Goal: Information Seeking & Learning: Understand process/instructions

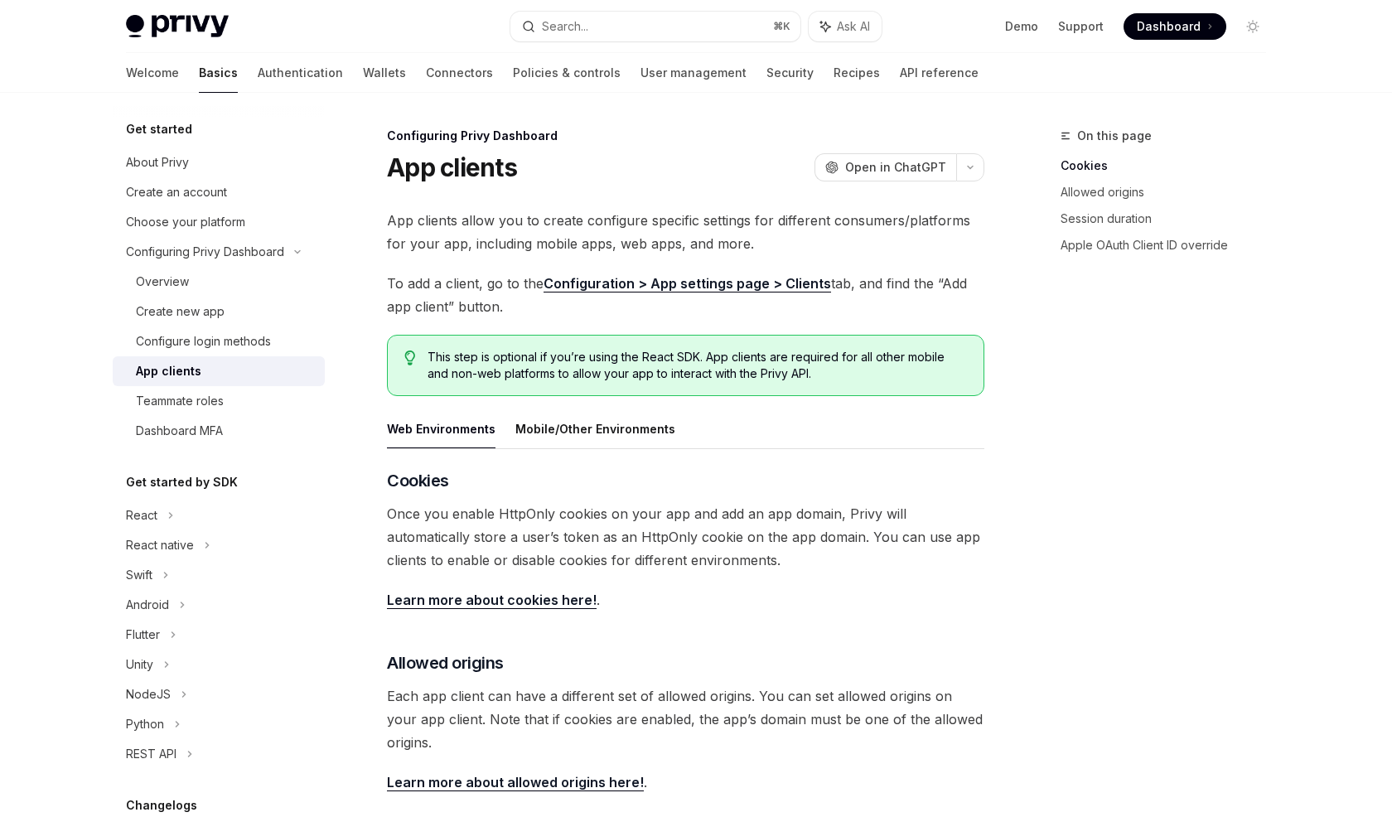
click at [796, 272] on span "To add a client, go to the Configuration > App settings page > Clients tab, and…" at bounding box center [685, 295] width 597 height 46
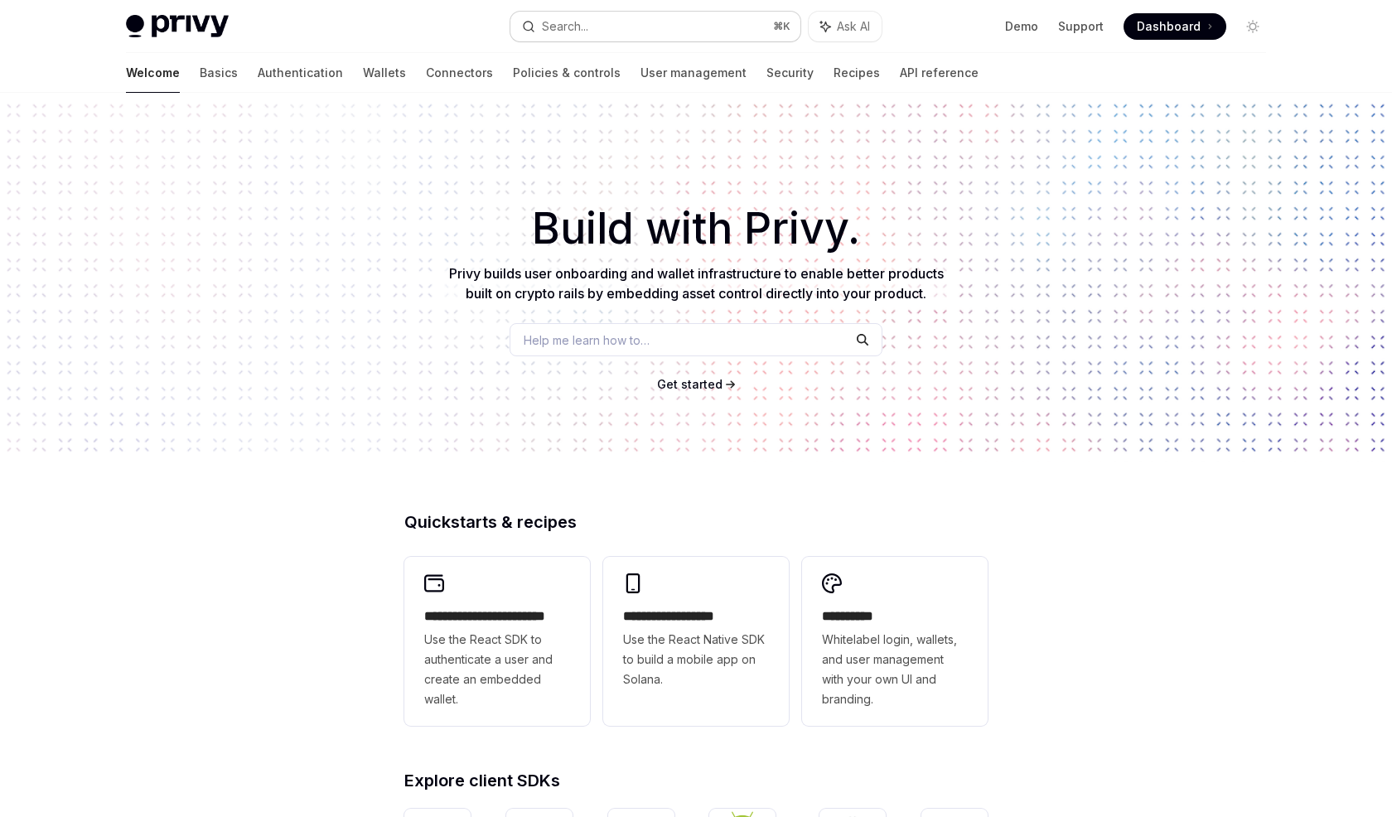
click at [604, 27] on button "Search... ⌘ K" at bounding box center [655, 27] width 290 height 30
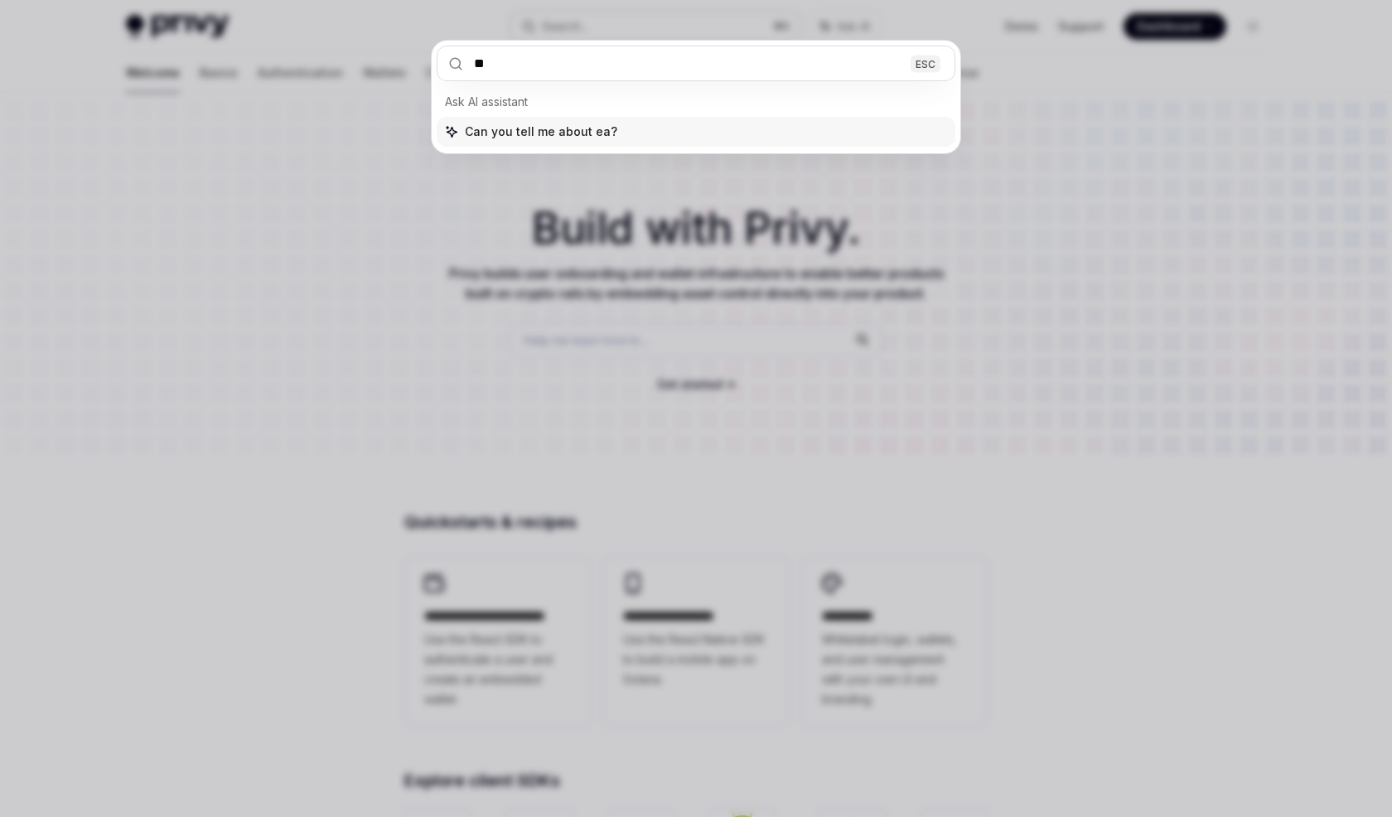
type input "*"
type input "*****"
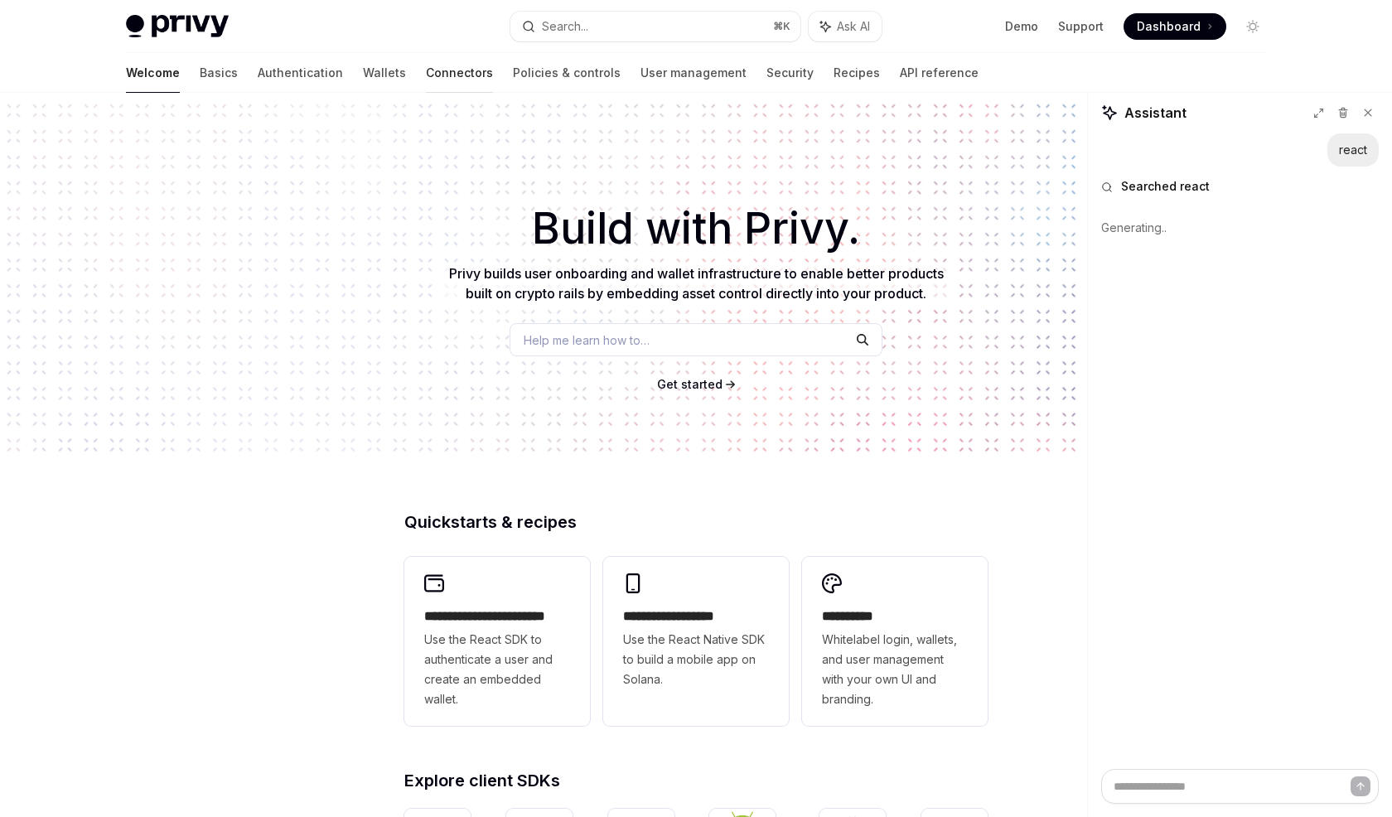
click at [426, 68] on link "Connectors" at bounding box center [459, 73] width 67 height 40
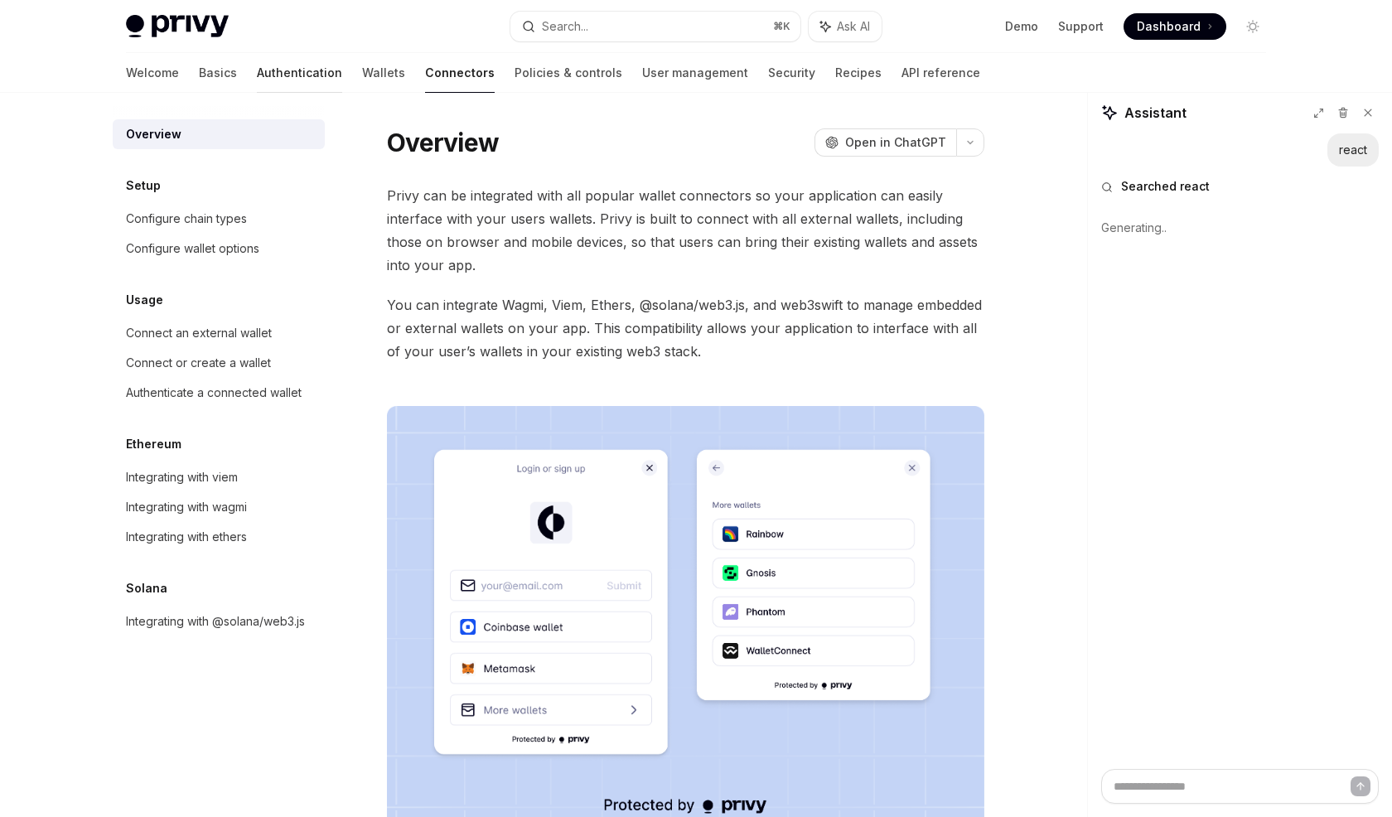
click at [257, 80] on link "Authentication" at bounding box center [299, 73] width 85 height 40
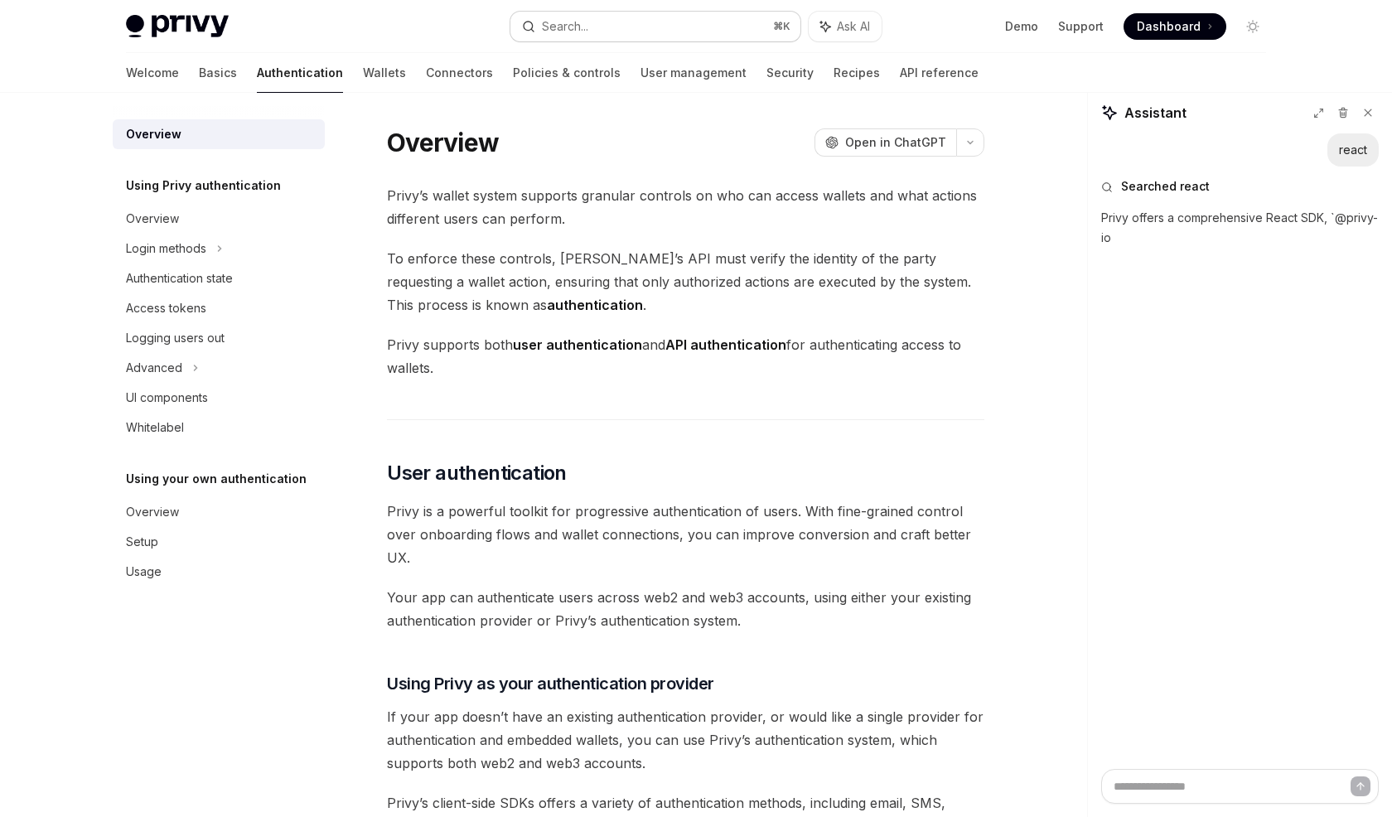
click at [656, 30] on button "Search... ⌘ K" at bounding box center [655, 27] width 290 height 30
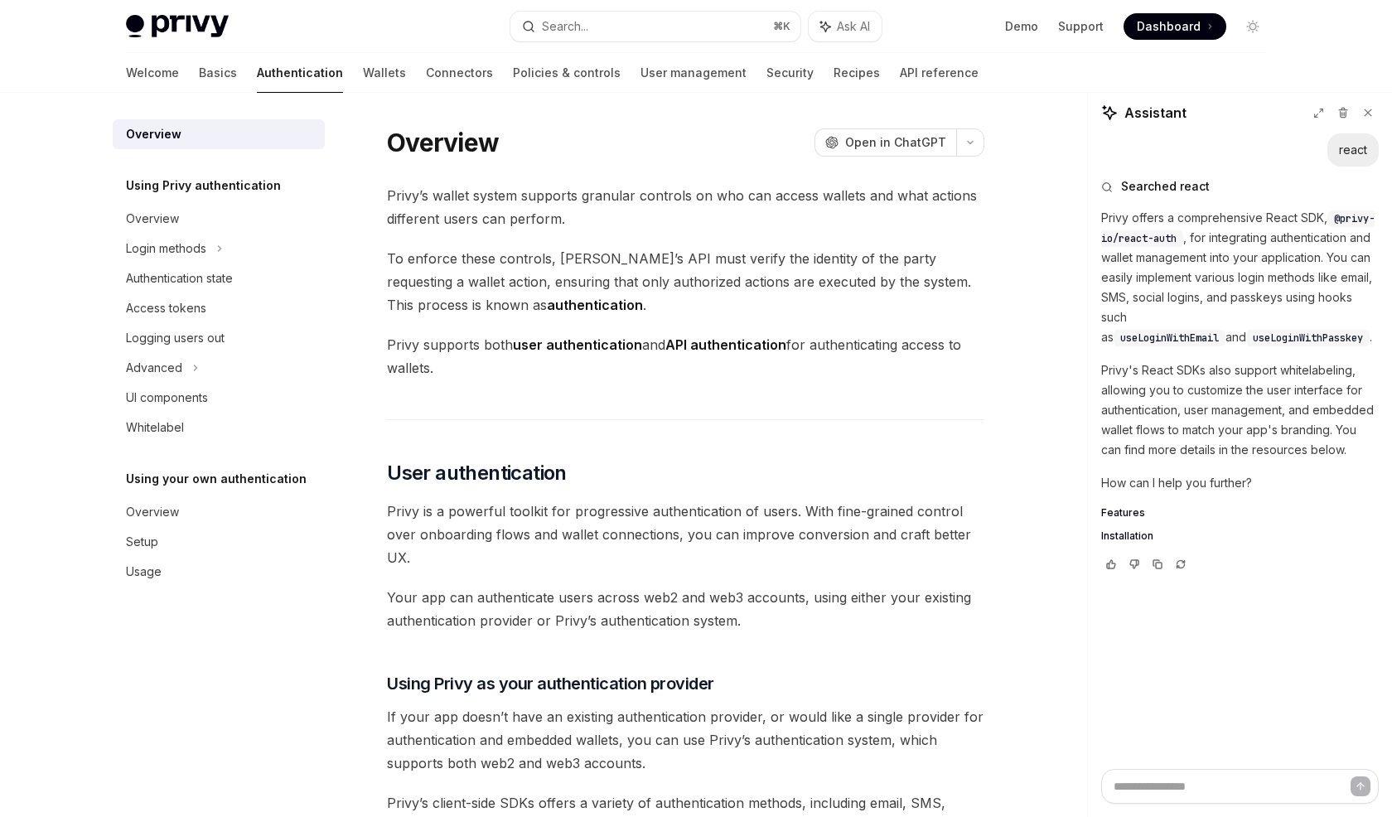
type textarea "*"
click at [1153, 782] on textarea at bounding box center [1240, 786] width 278 height 35
type textarea "*"
type textarea "**"
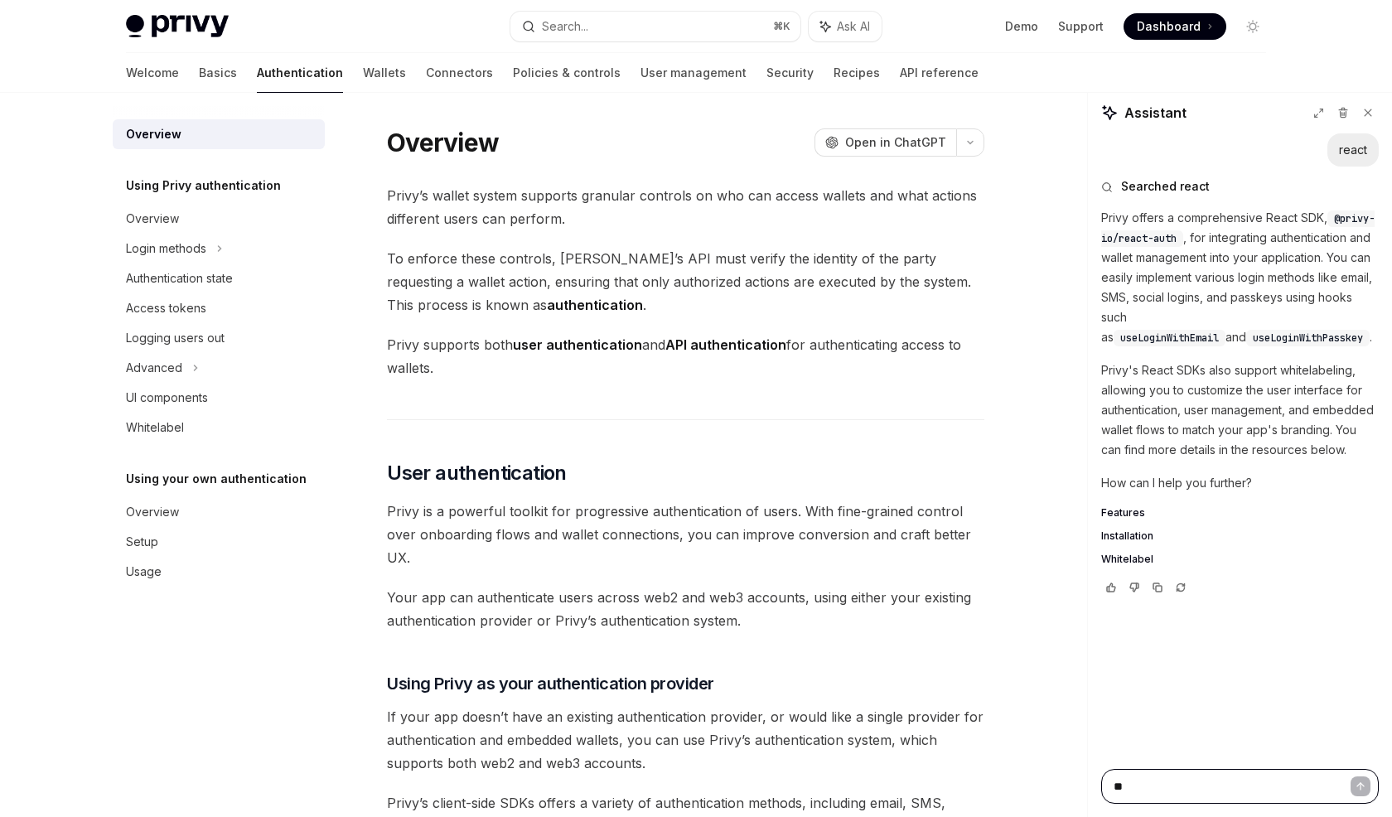
type textarea "*"
type textarea "**"
type textarea "*"
type textarea "**"
type textarea "*"
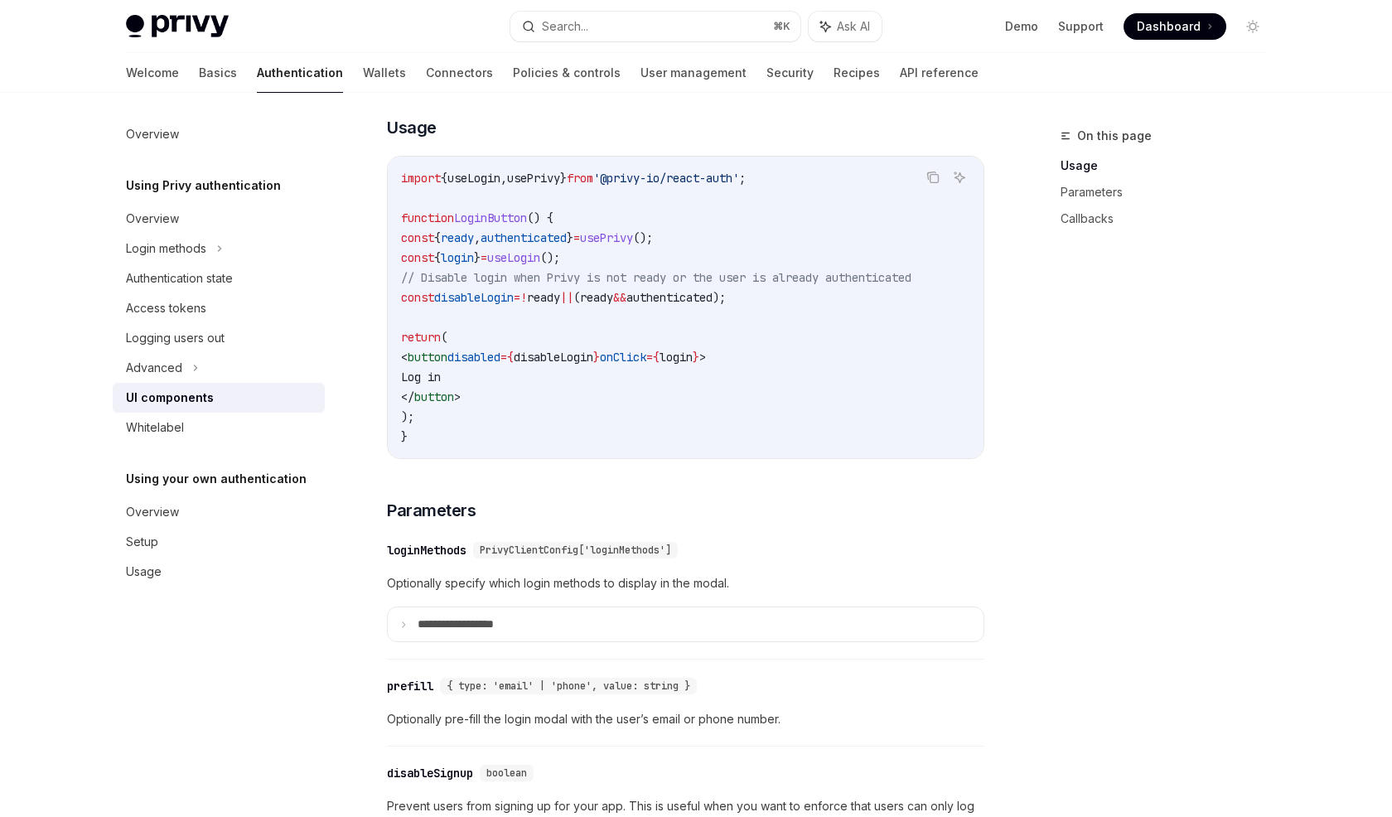
scroll to position [1148, 0]
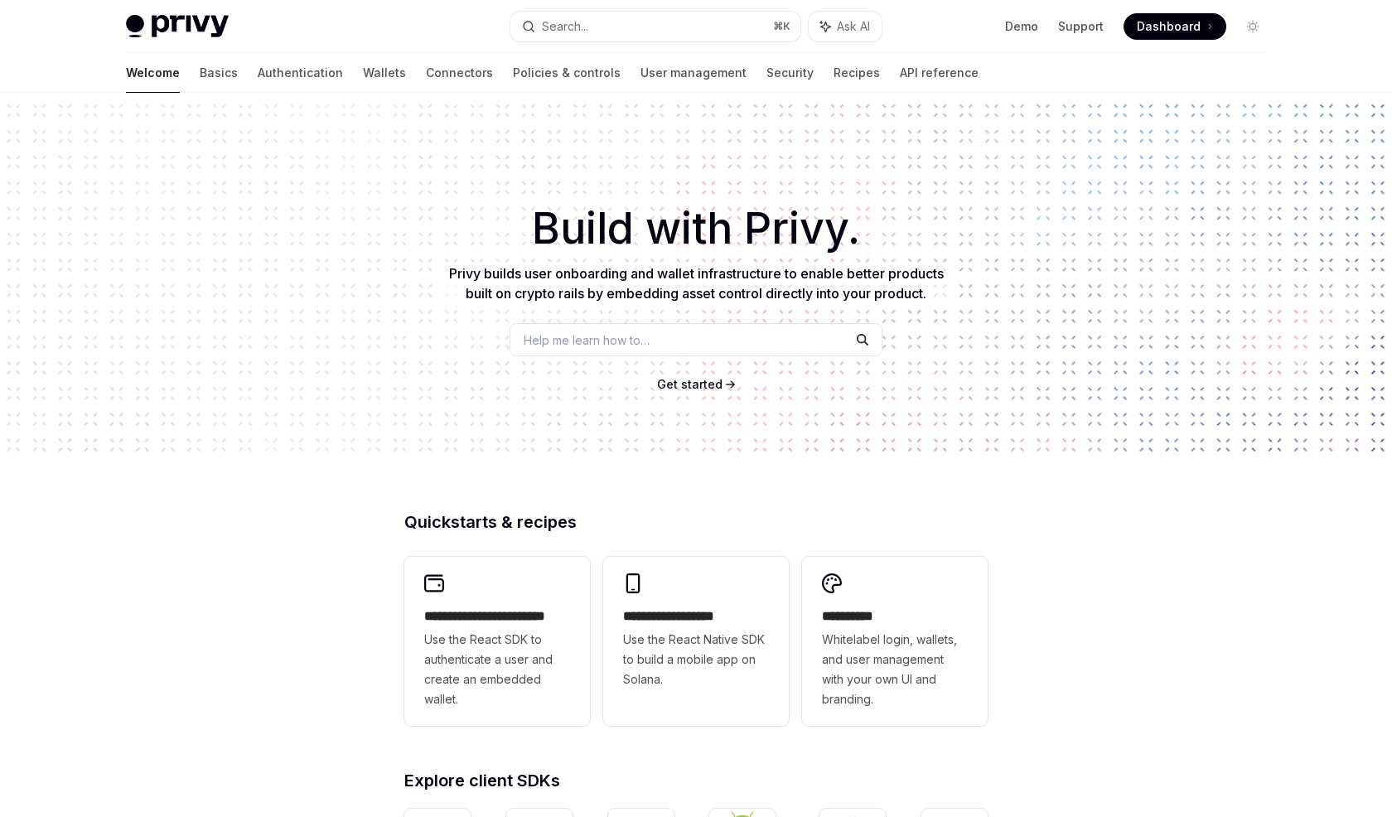
type textarea "*"
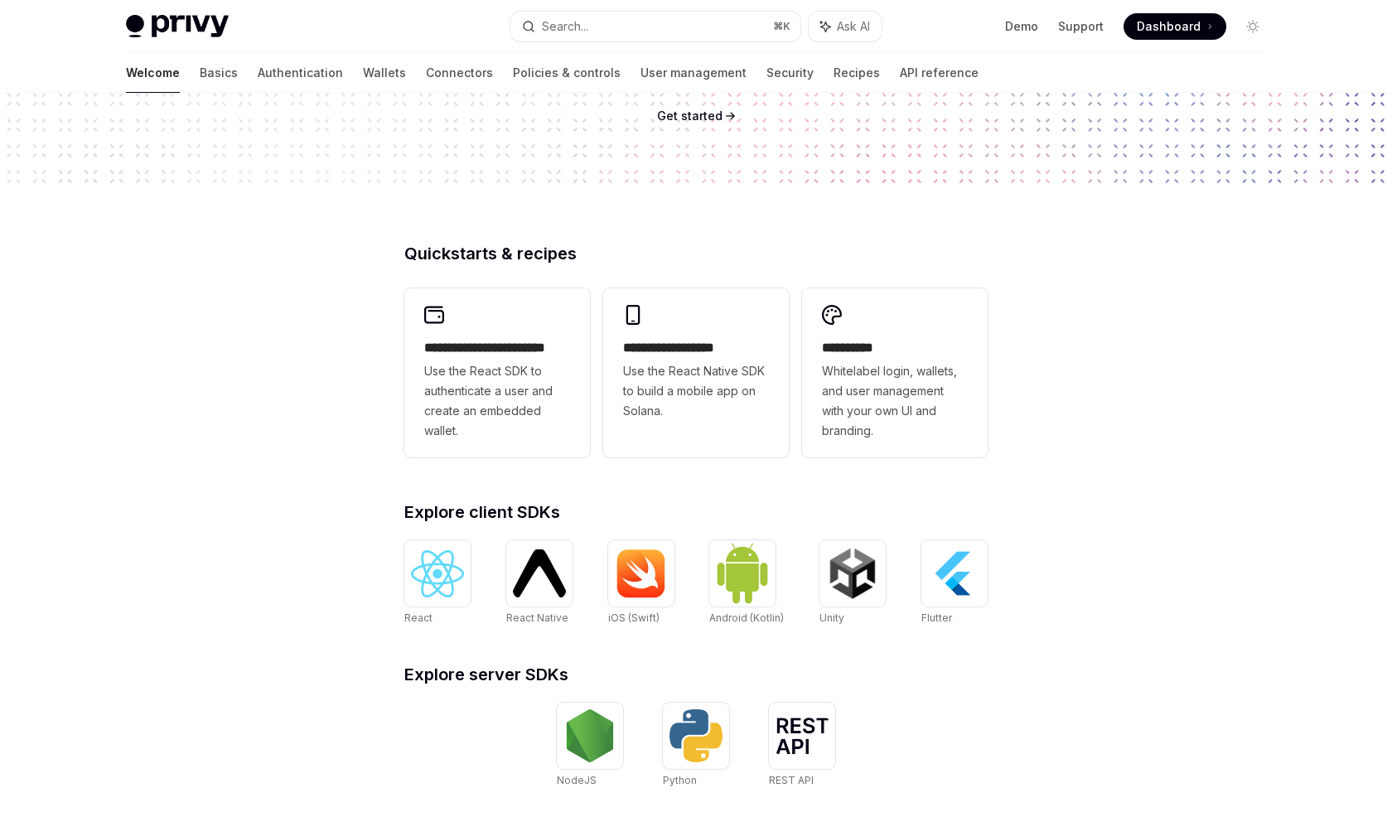
scroll to position [398, 0]
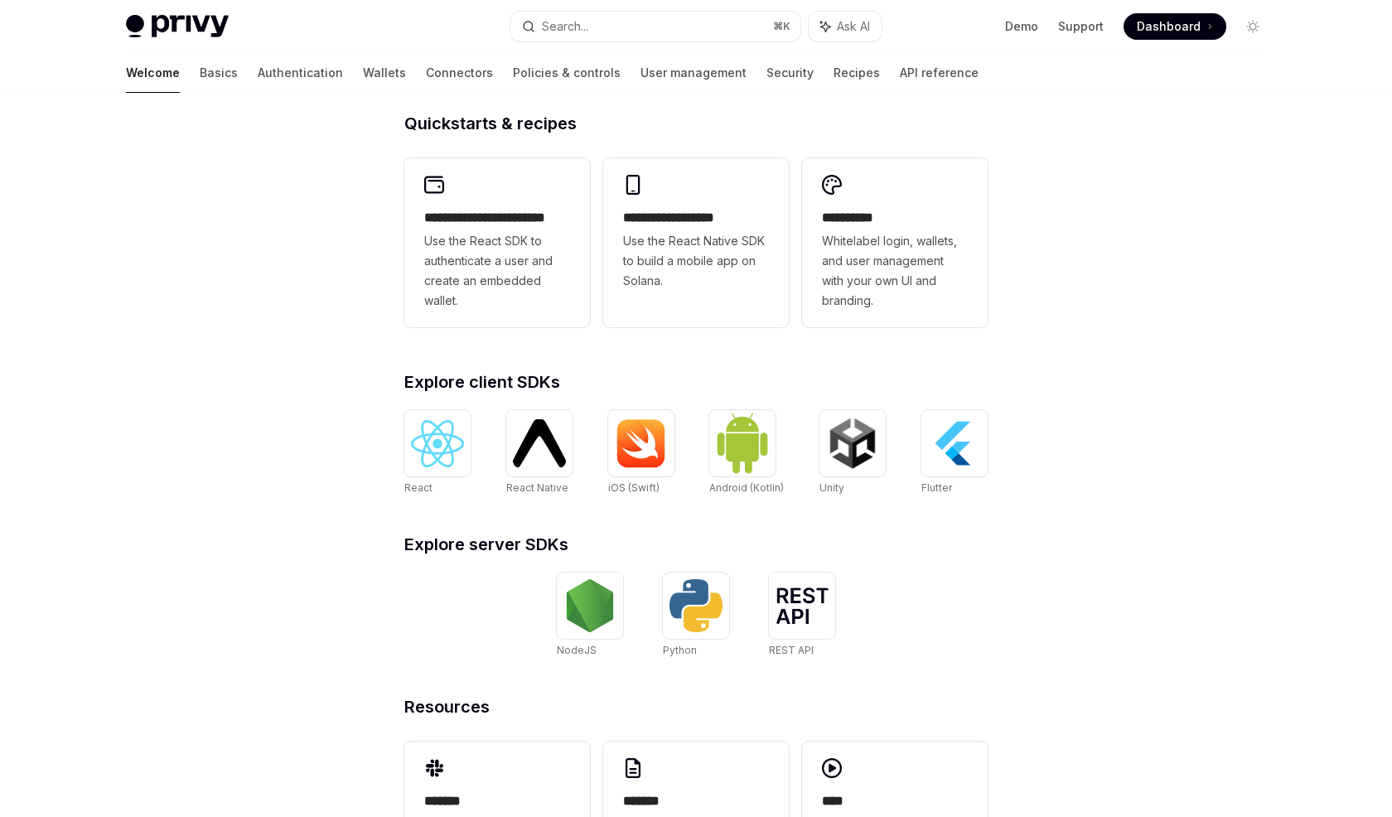
click at [713, 133] on div "**********" at bounding box center [696, 512] width 636 height 795
click at [604, 610] on img at bounding box center [589, 605] width 53 height 53
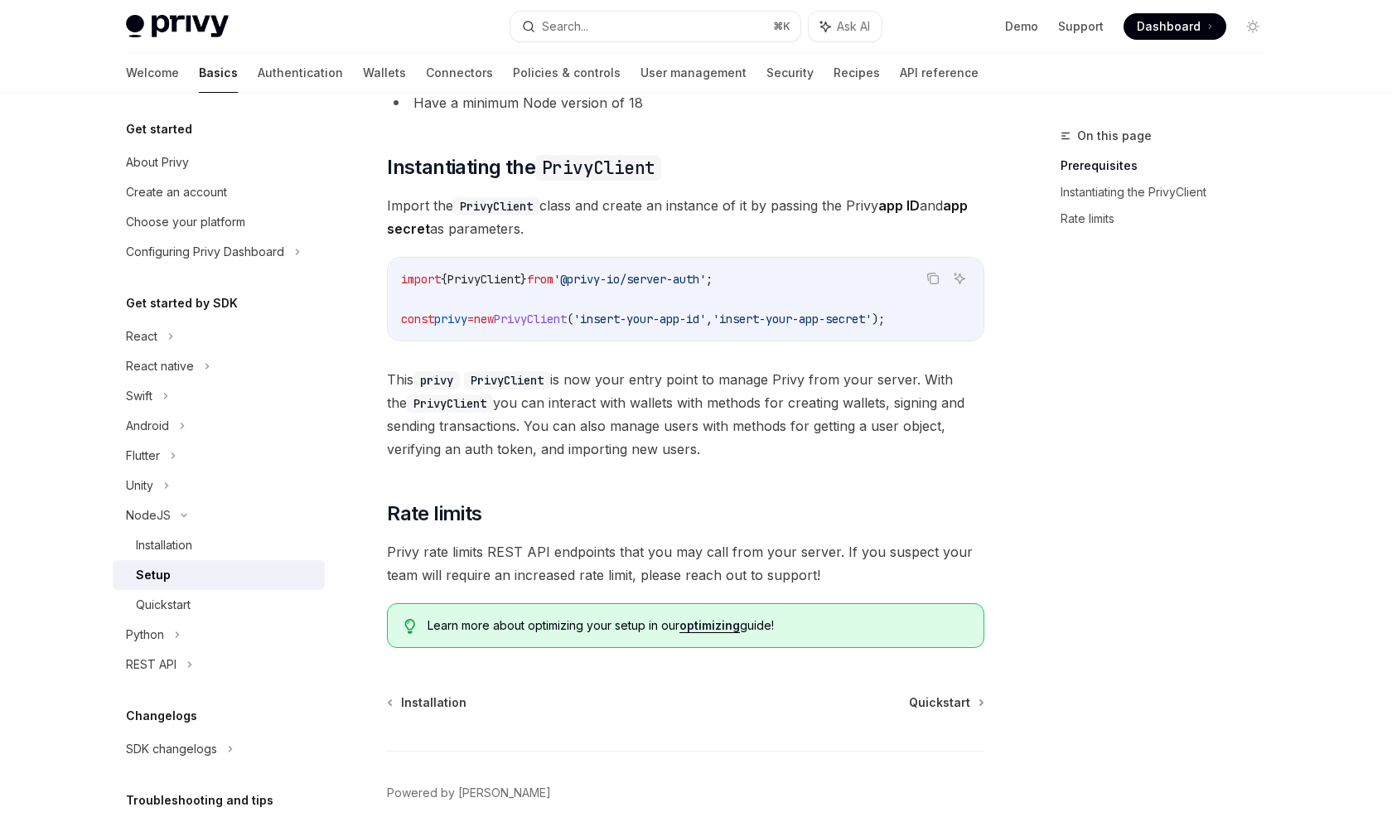
scroll to position [304, 0]
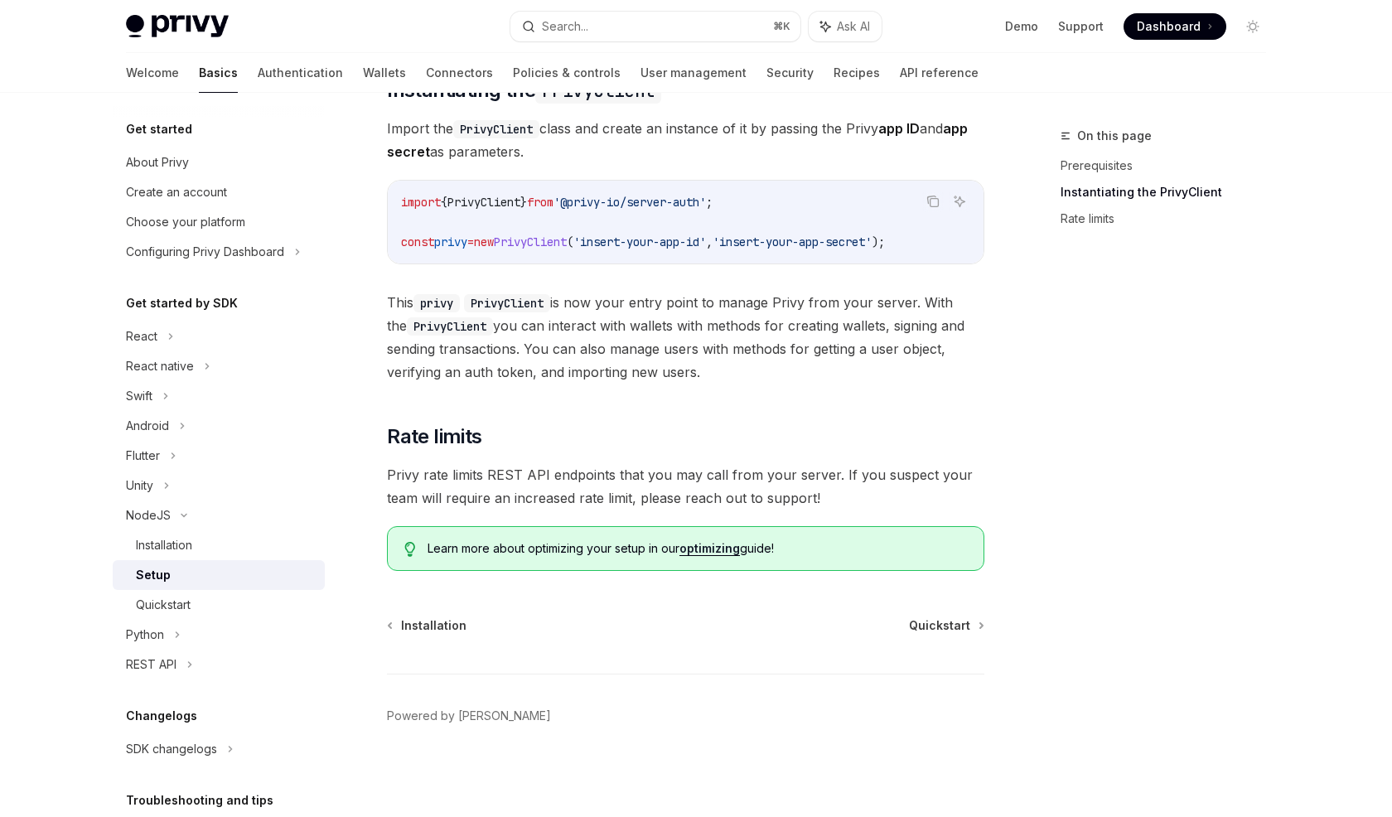
click at [923, 636] on div "Installation Quickstart Powered by Mintlify" at bounding box center [685, 717] width 597 height 200
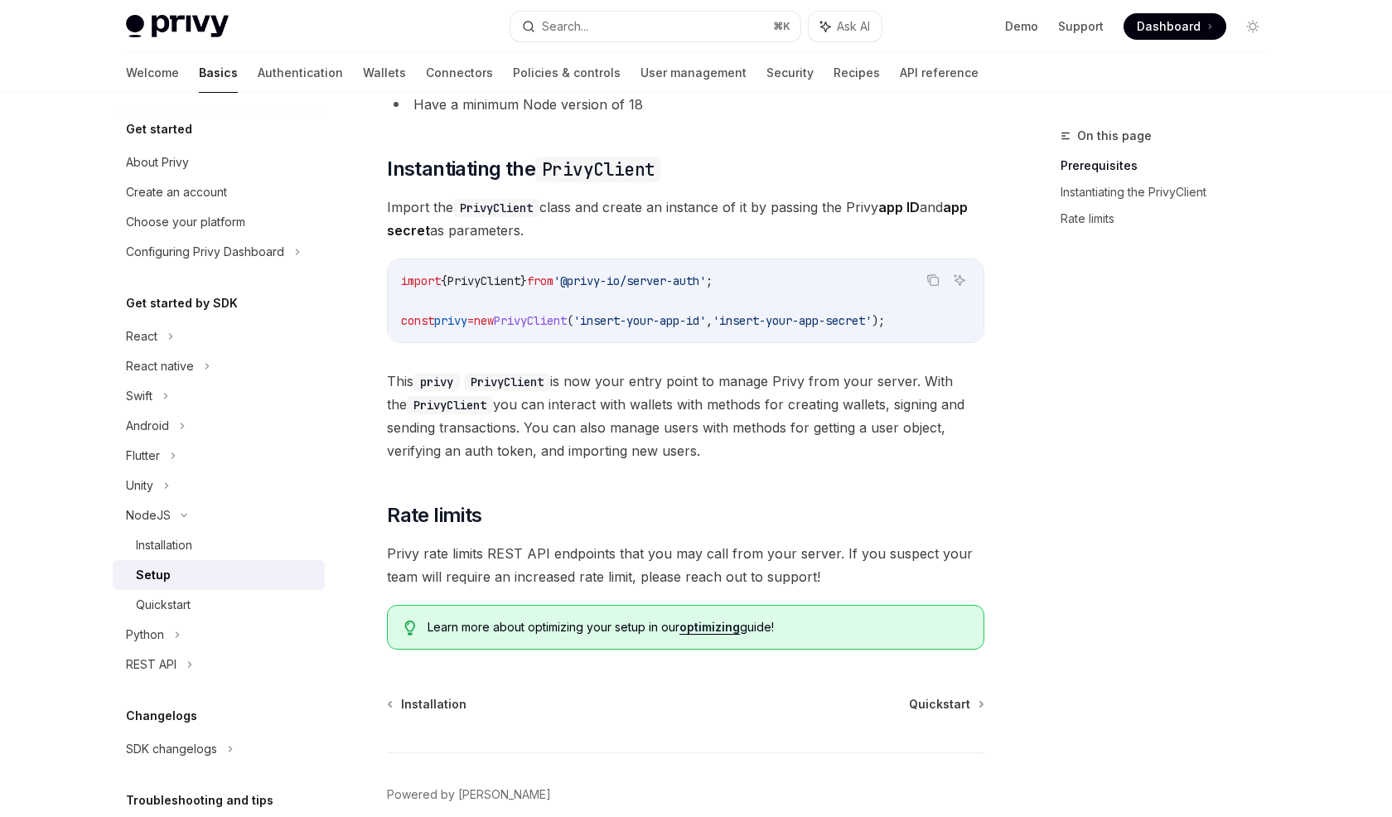
scroll to position [216, 0]
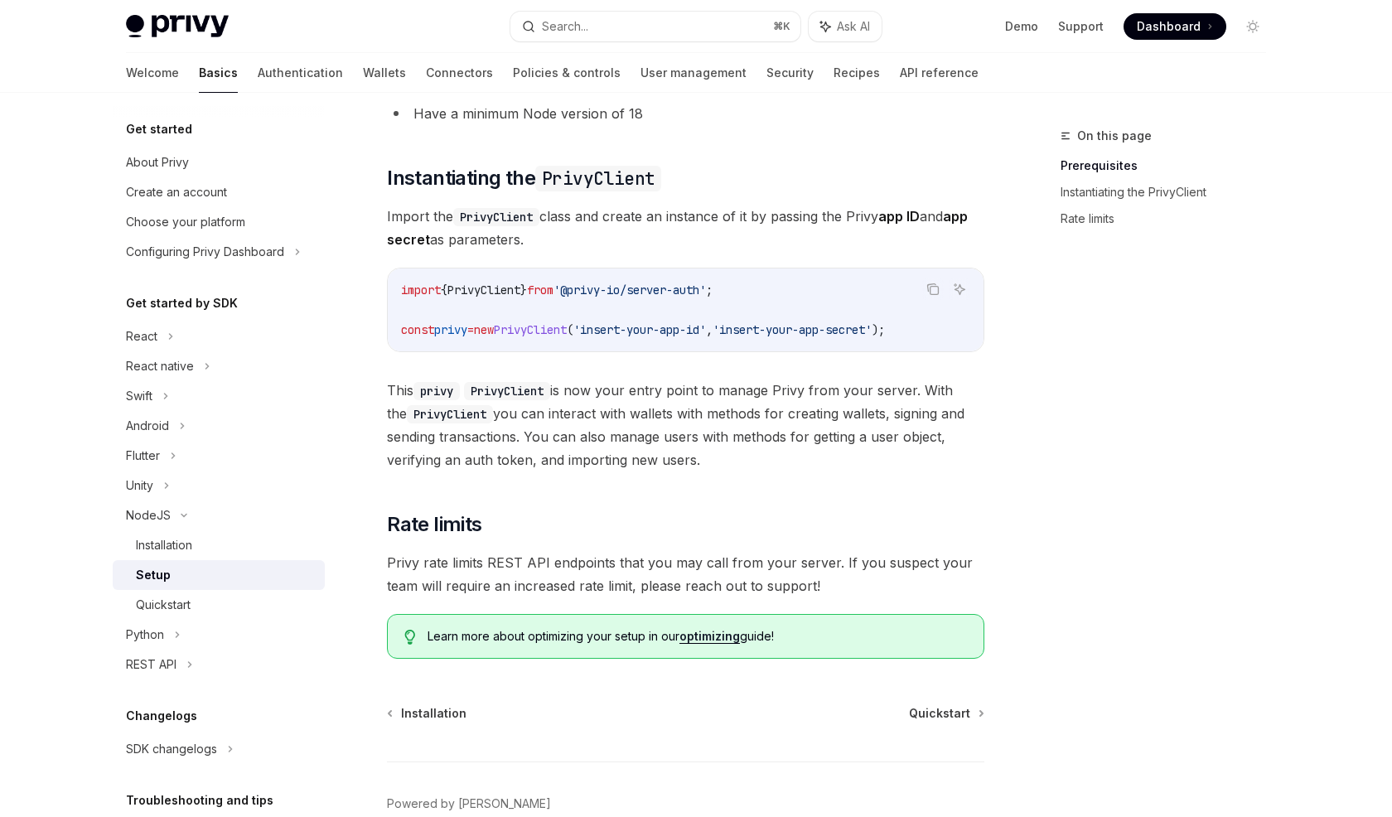
type textarea "*"
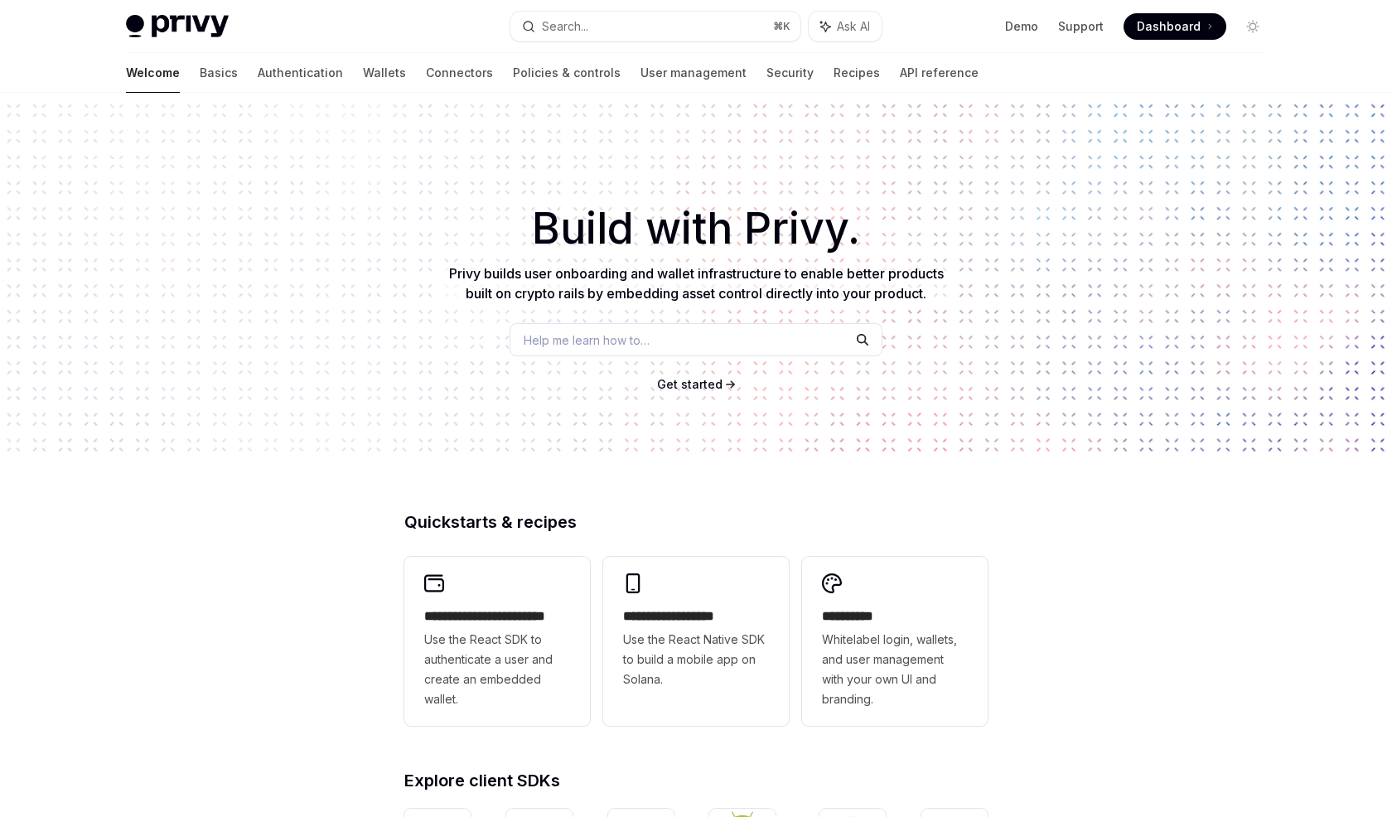
click at [686, 342] on div "Help me learn how to…" at bounding box center [695, 339] width 373 height 33
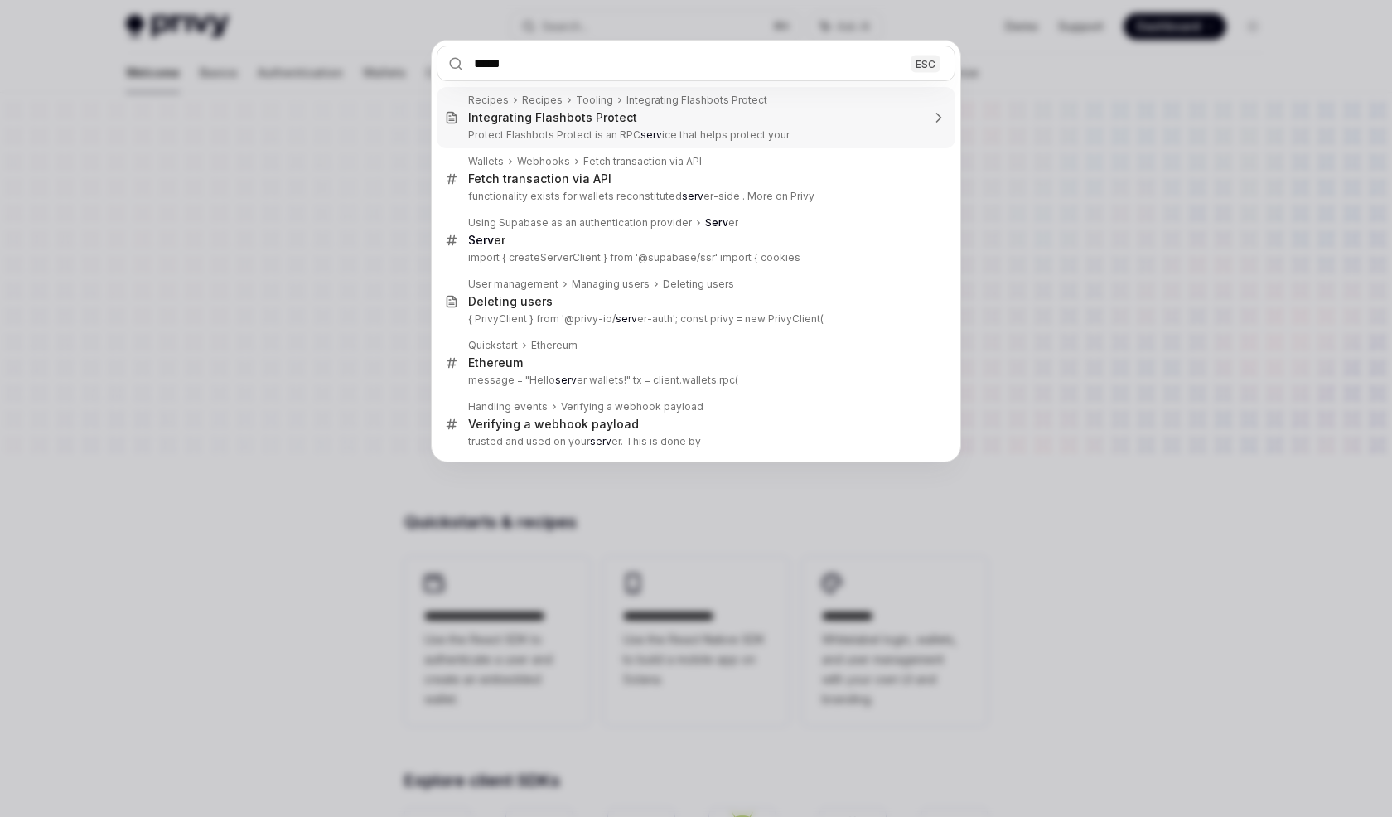
type input "****"
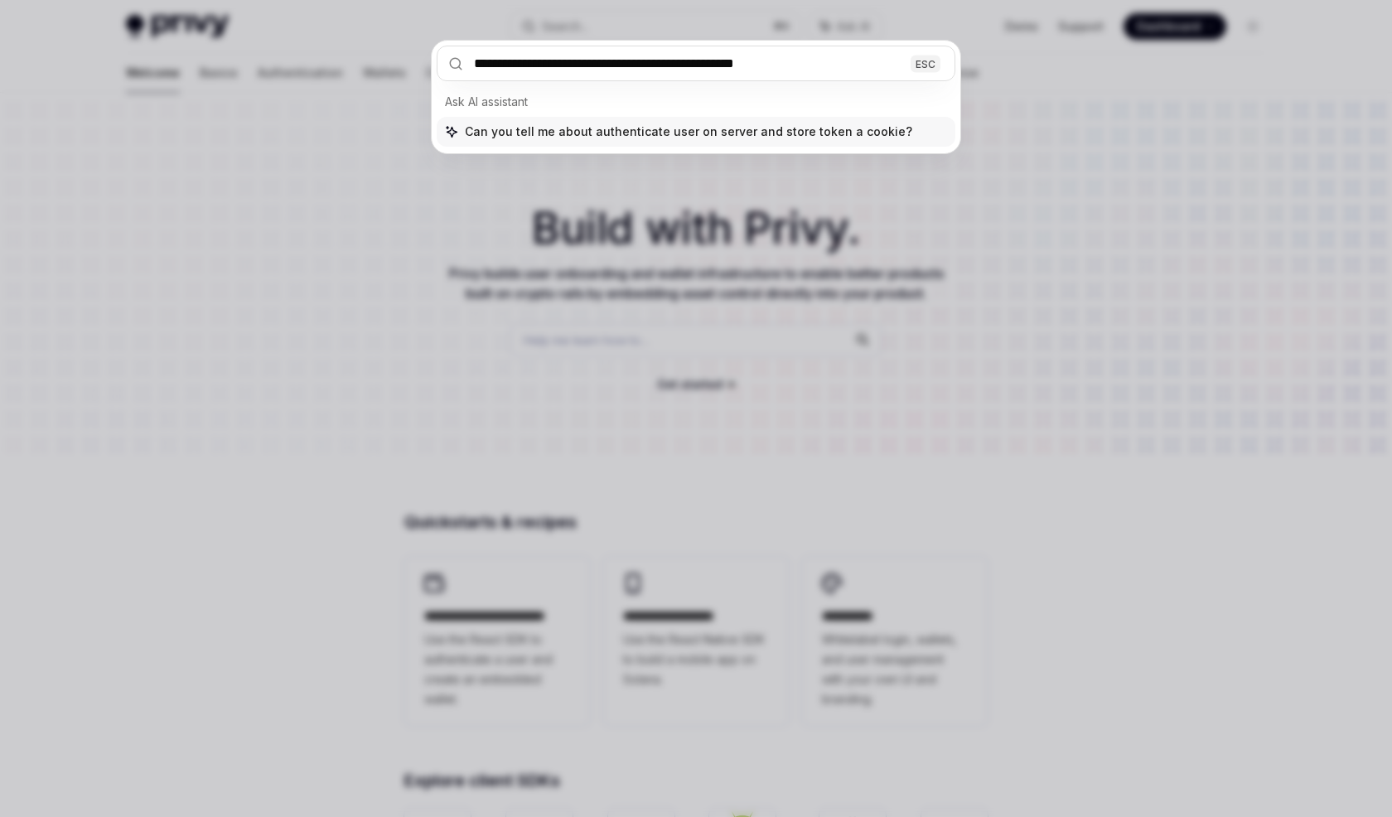
type input "**********"
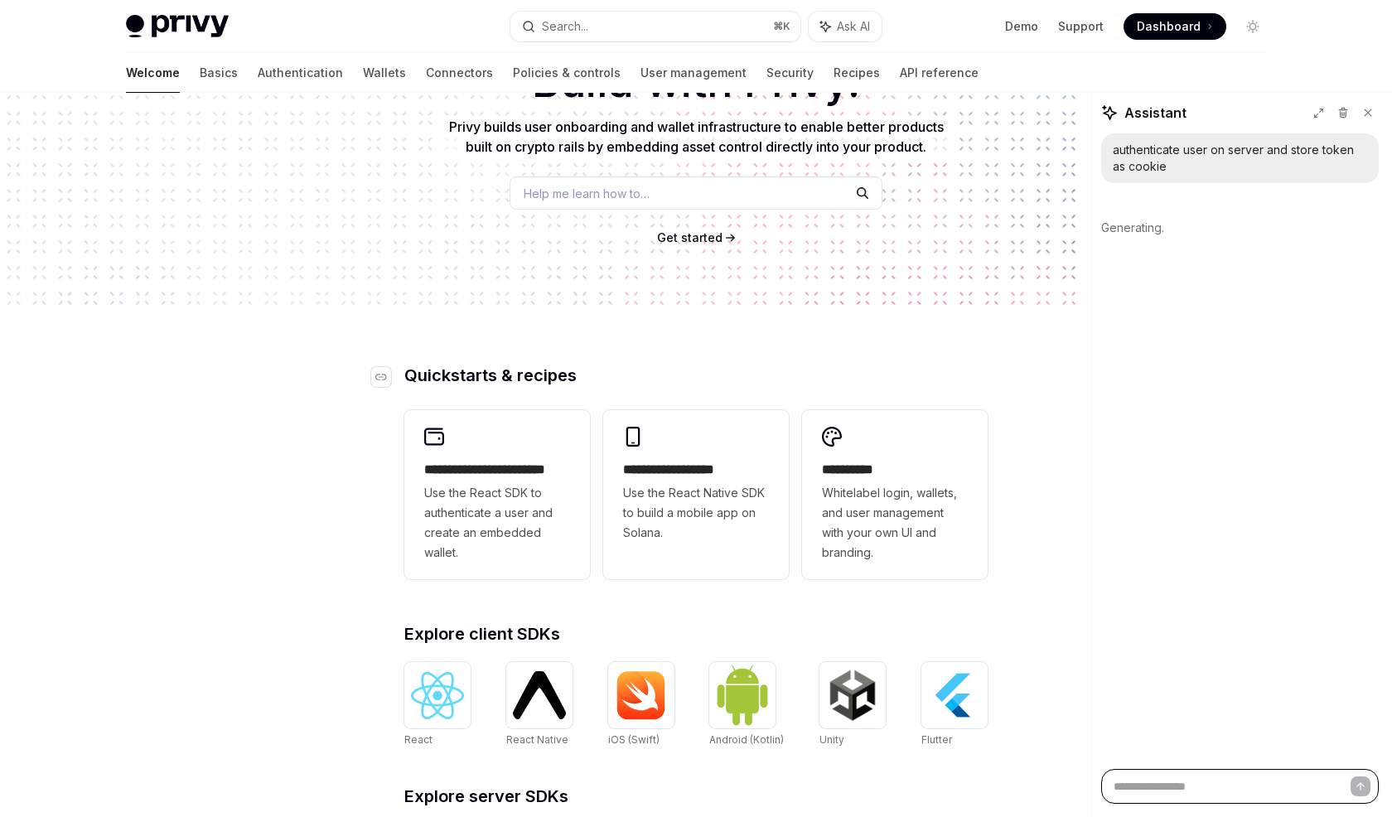
scroll to position [492, 0]
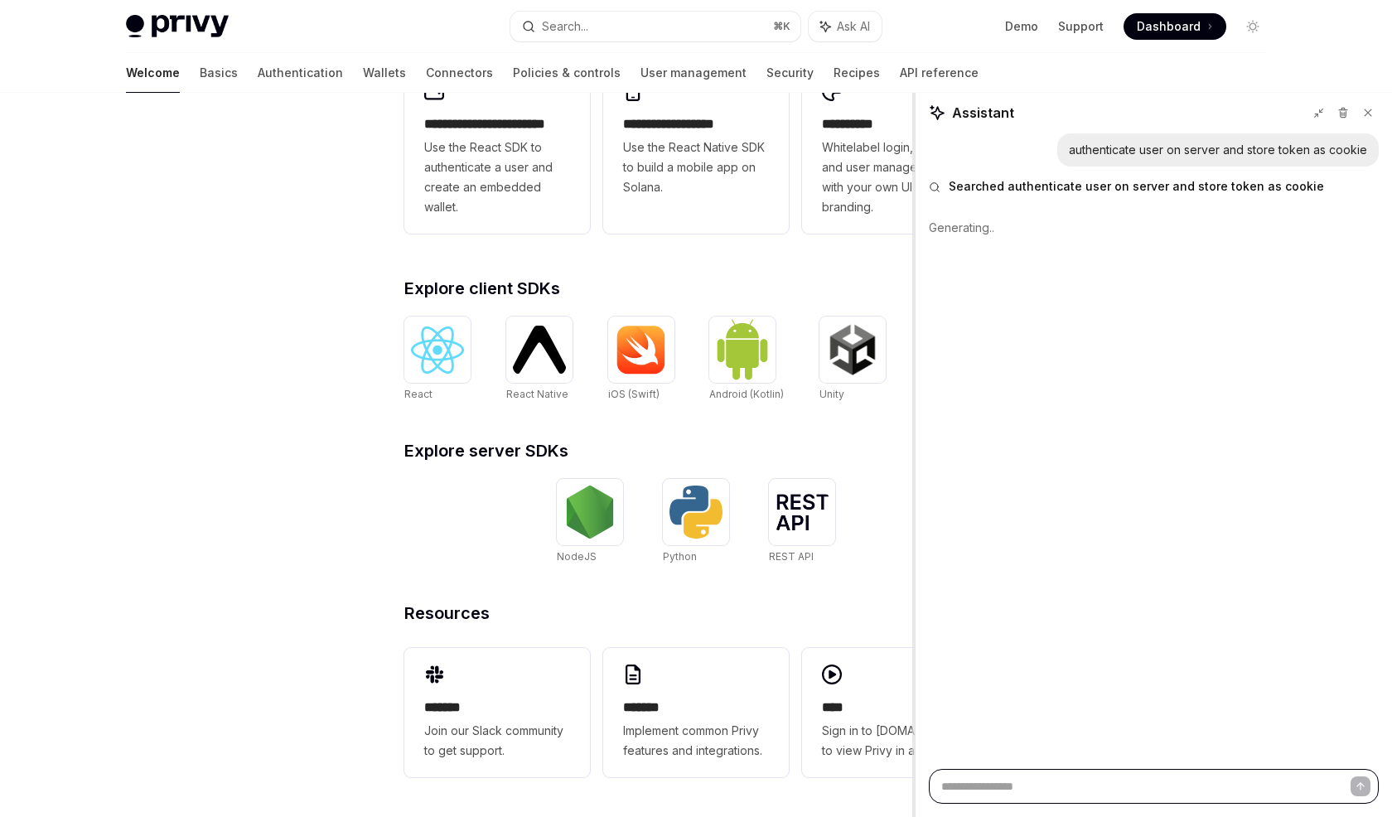
drag, startPoint x: 1086, startPoint y: 457, endPoint x: 717, endPoint y: 459, distance: 369.5
click at [717, 459] on div "**********" at bounding box center [696, 209] width 1392 height 1216
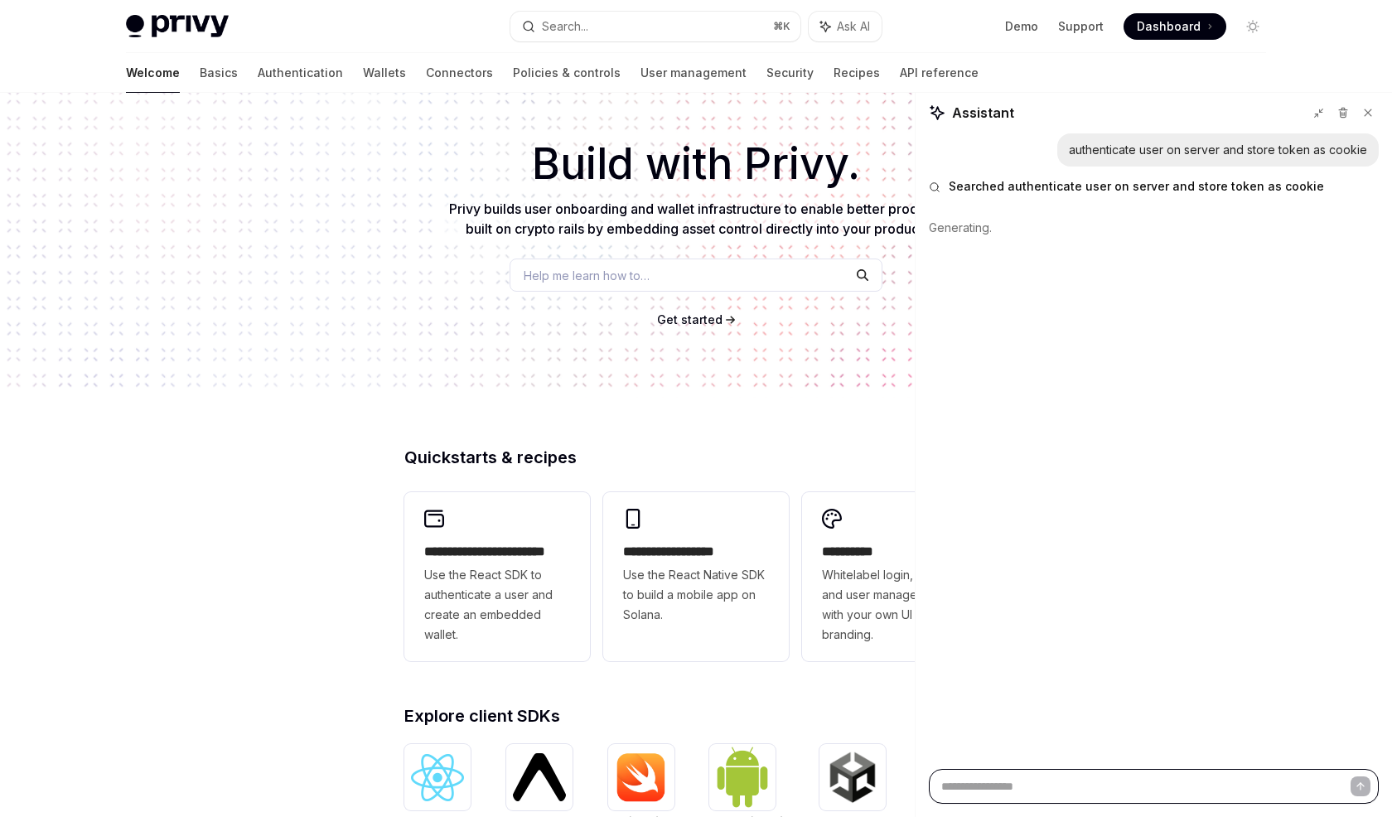
scroll to position [0, 0]
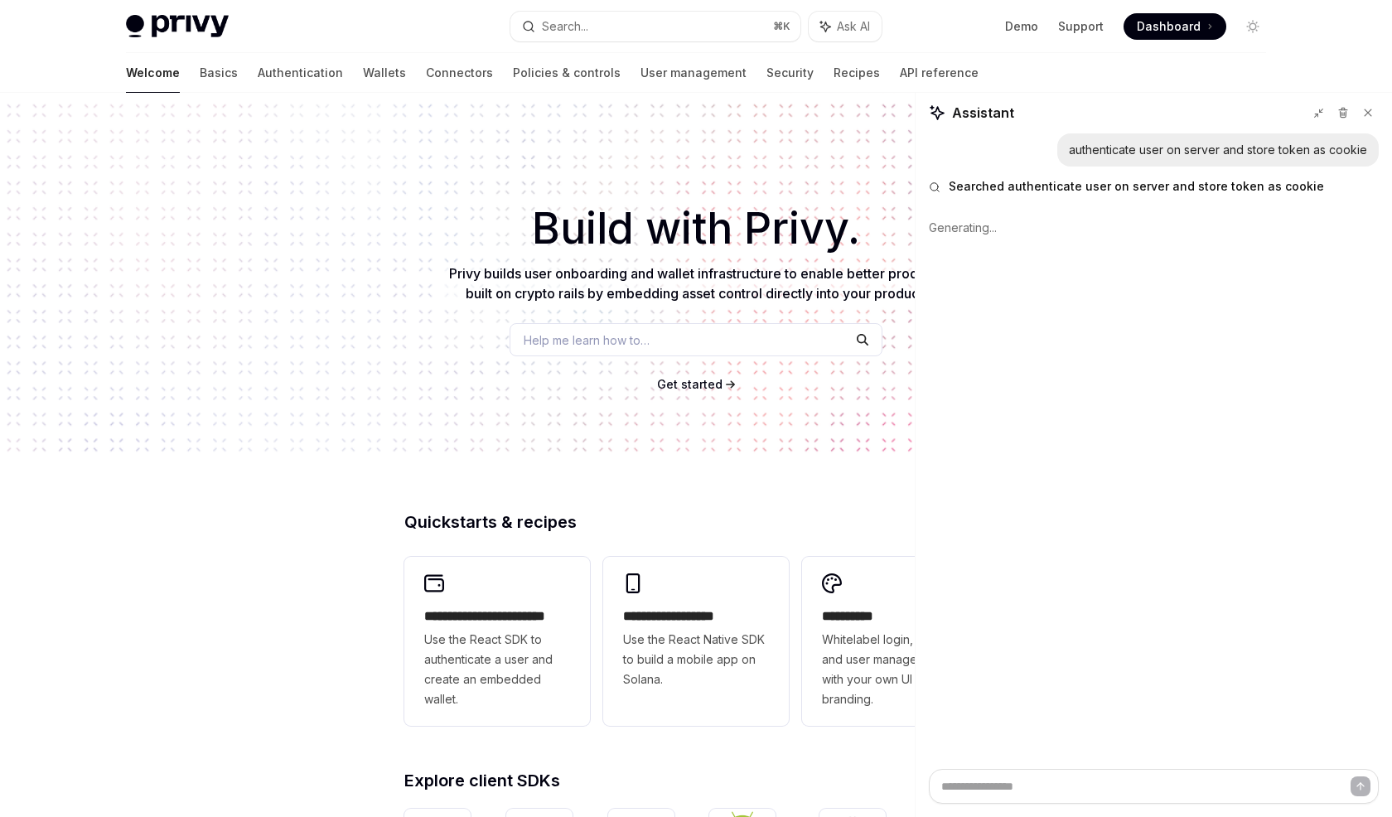
click at [785, 360] on div "​ Build with Privy. Privy builds user onboarding and wallet infrastructure to e…" at bounding box center [696, 277] width 1392 height 369
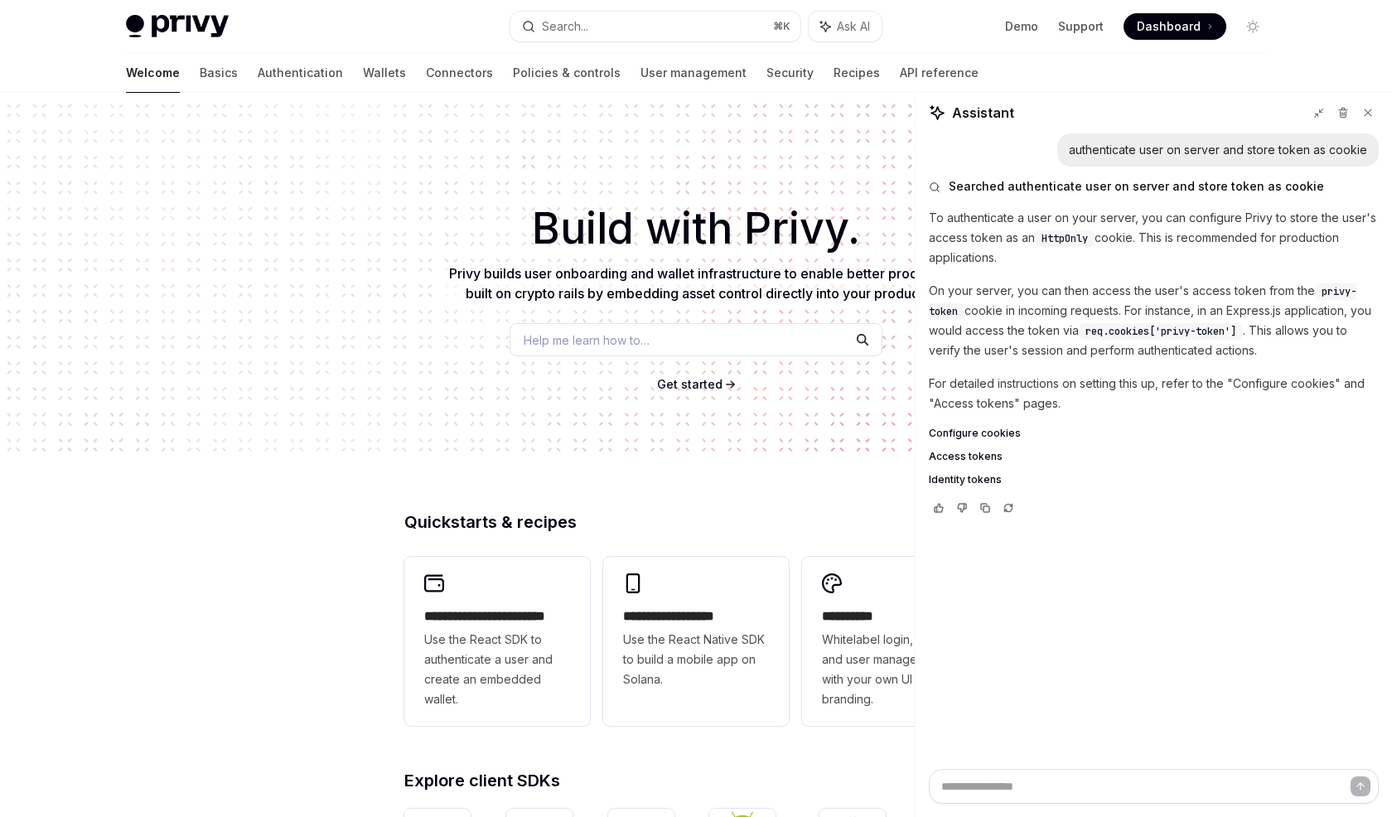
click at [1000, 436] on span "Configure cookies" at bounding box center [975, 433] width 92 height 13
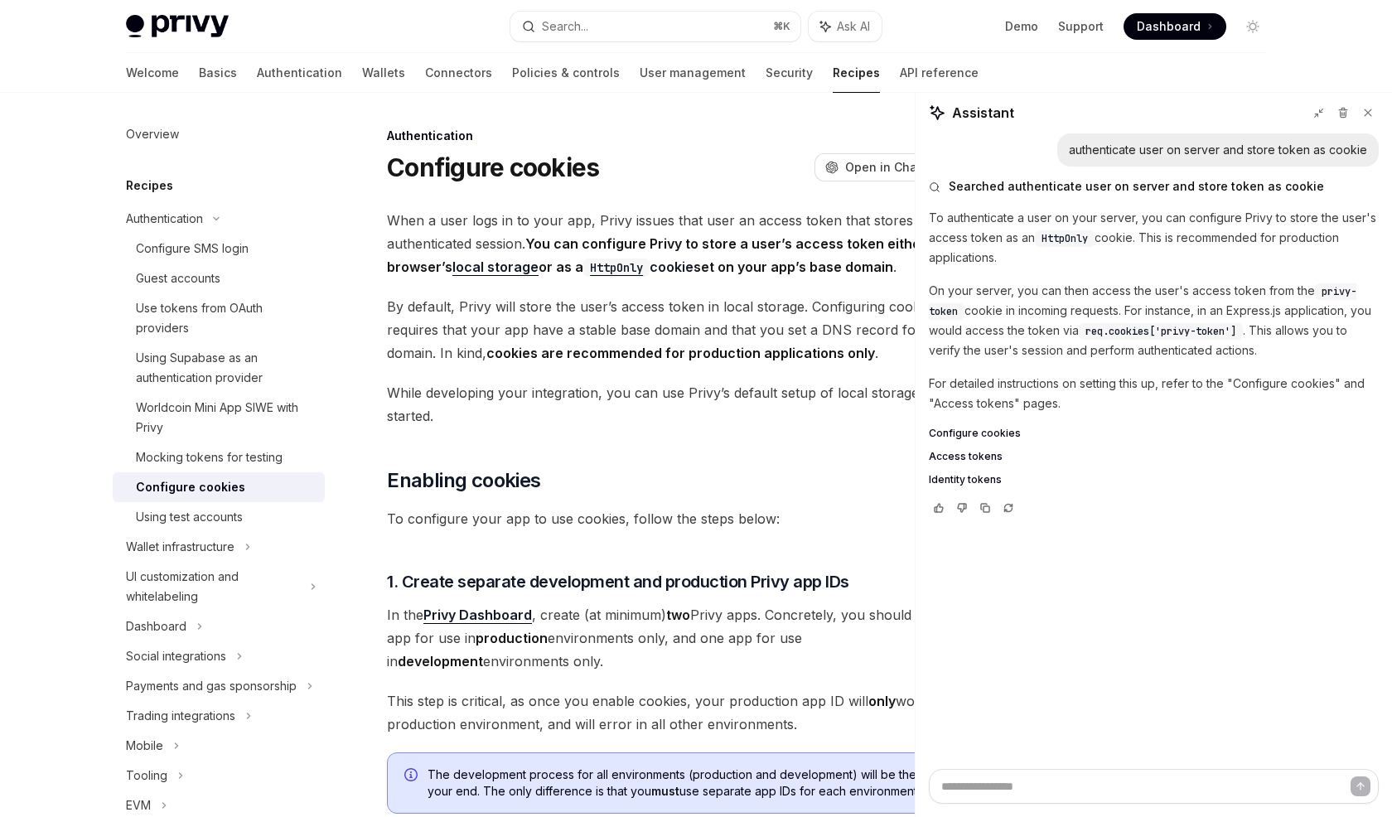
click at [1369, 106] on button at bounding box center [1368, 113] width 22 height 22
type textarea "*"
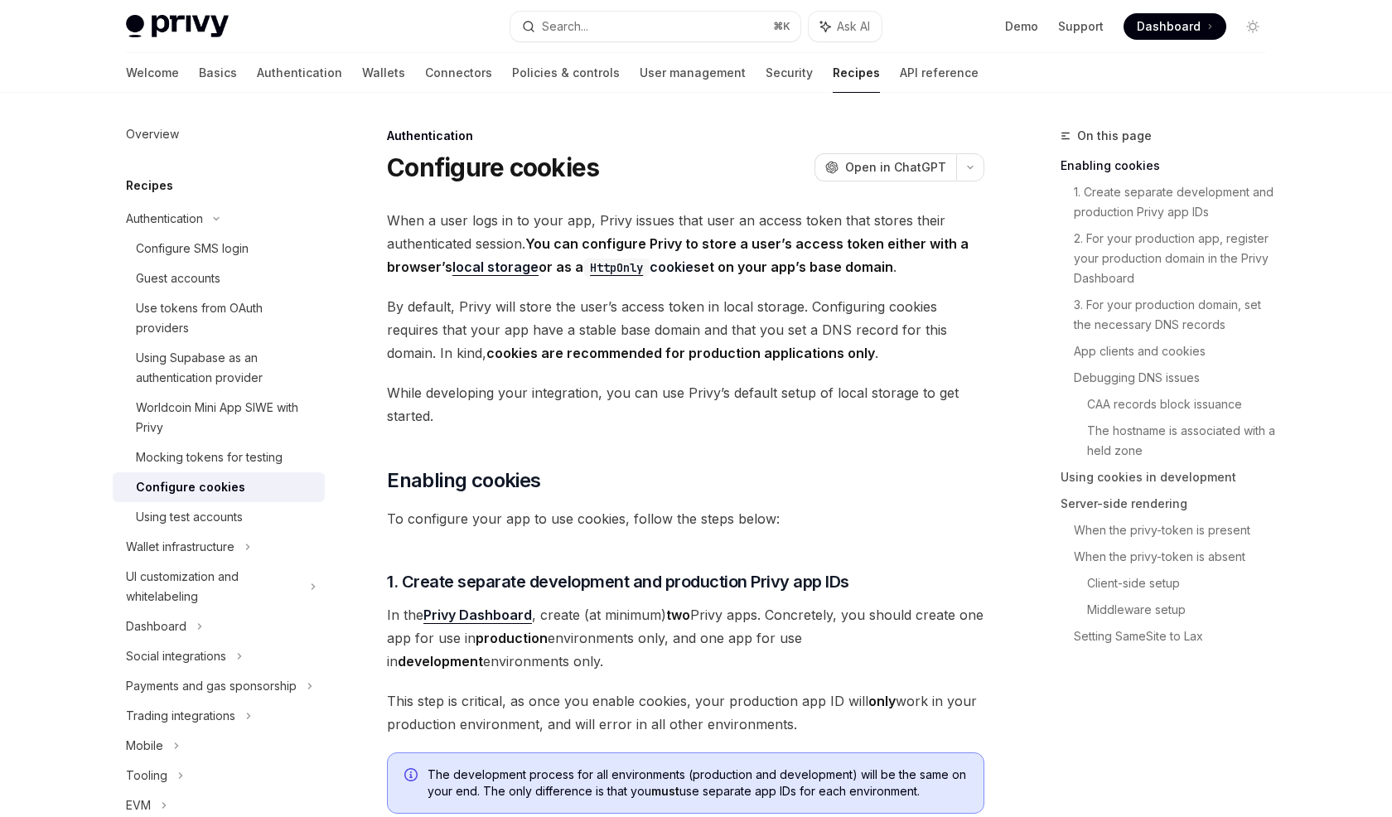
click at [785, 254] on span "When a user logs in to your app, Privy issues that user an access token that st…" at bounding box center [685, 244] width 597 height 70
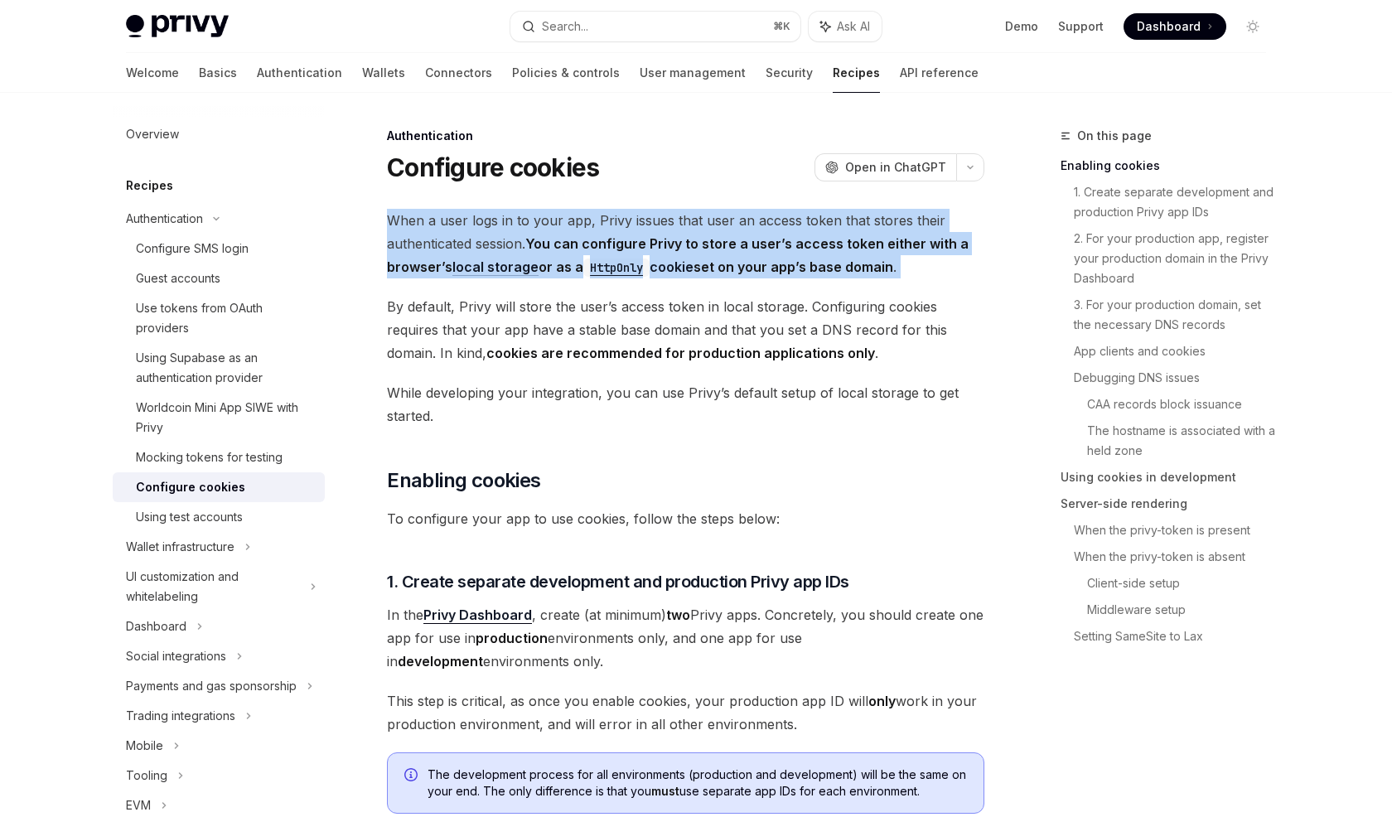
click at [784, 273] on strong "You can configure Privy to store a user’s access token either with a browser’s …" at bounding box center [678, 255] width 582 height 41
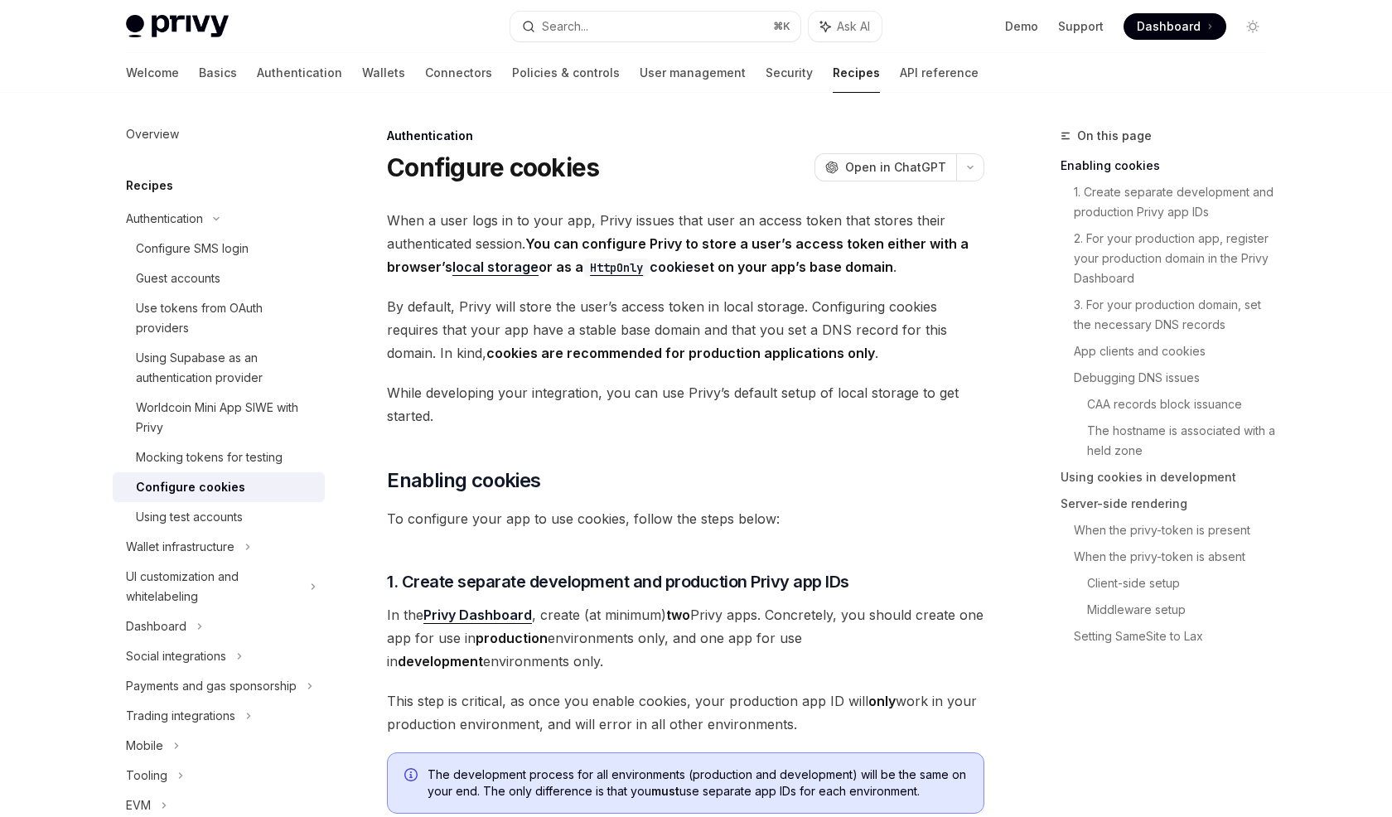
click at [721, 383] on span "While developing your integration, you can use Privy’s default setup of local s…" at bounding box center [685, 404] width 597 height 46
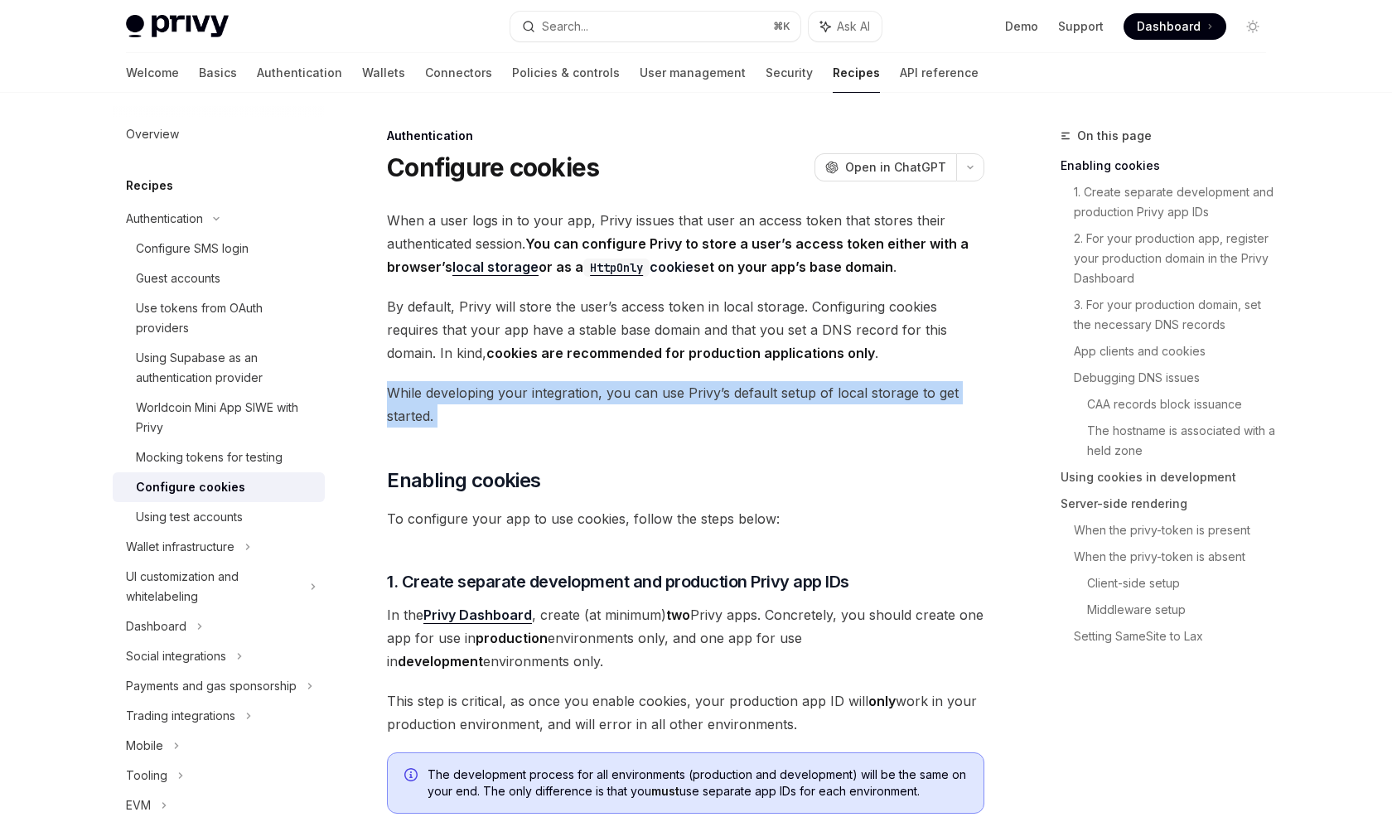
click at [761, 339] on span "By default, Privy will store the user’s access token in local storage. Configur…" at bounding box center [685, 330] width 597 height 70
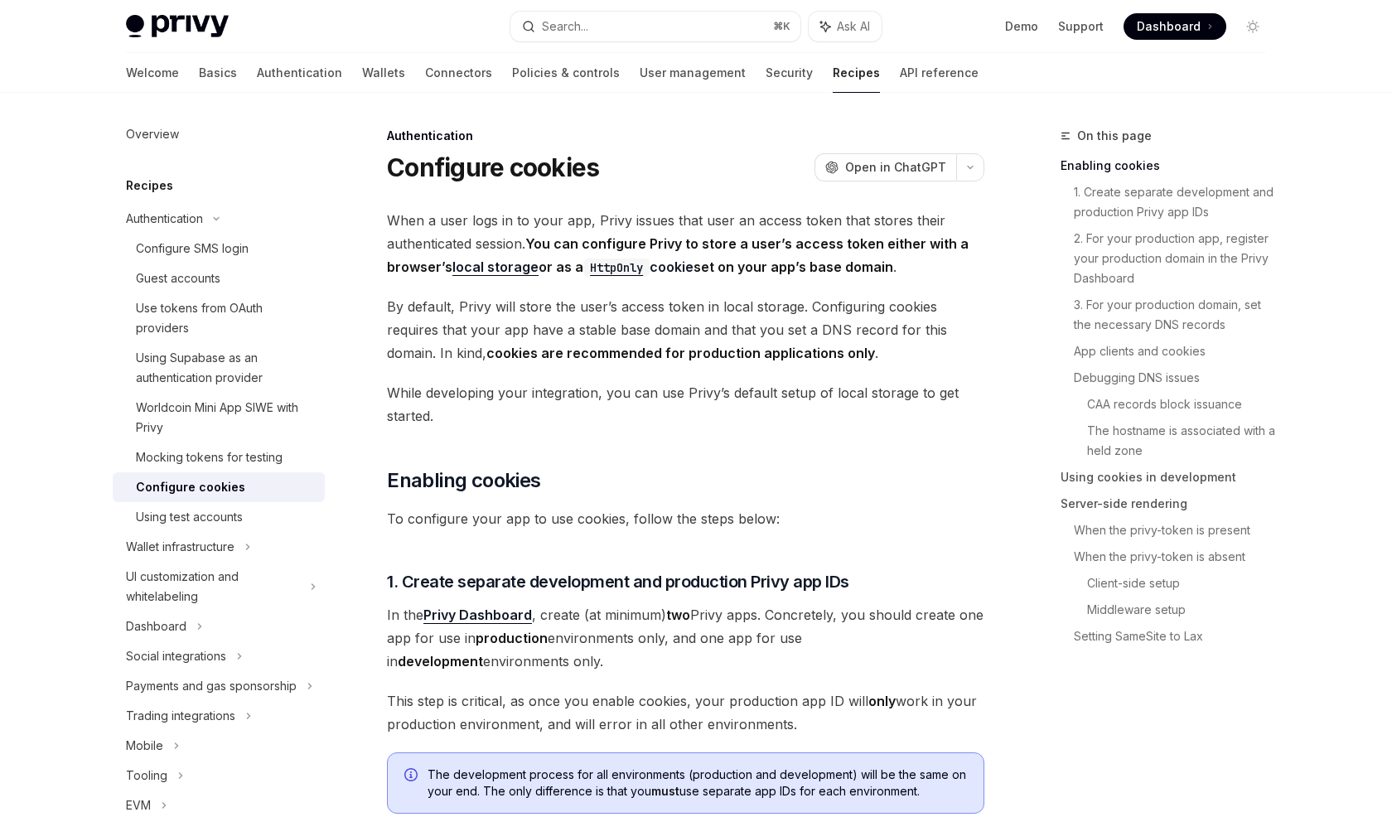
click at [761, 339] on span "By default, Privy will store the user’s access token in local storage. Configur…" at bounding box center [685, 330] width 597 height 70
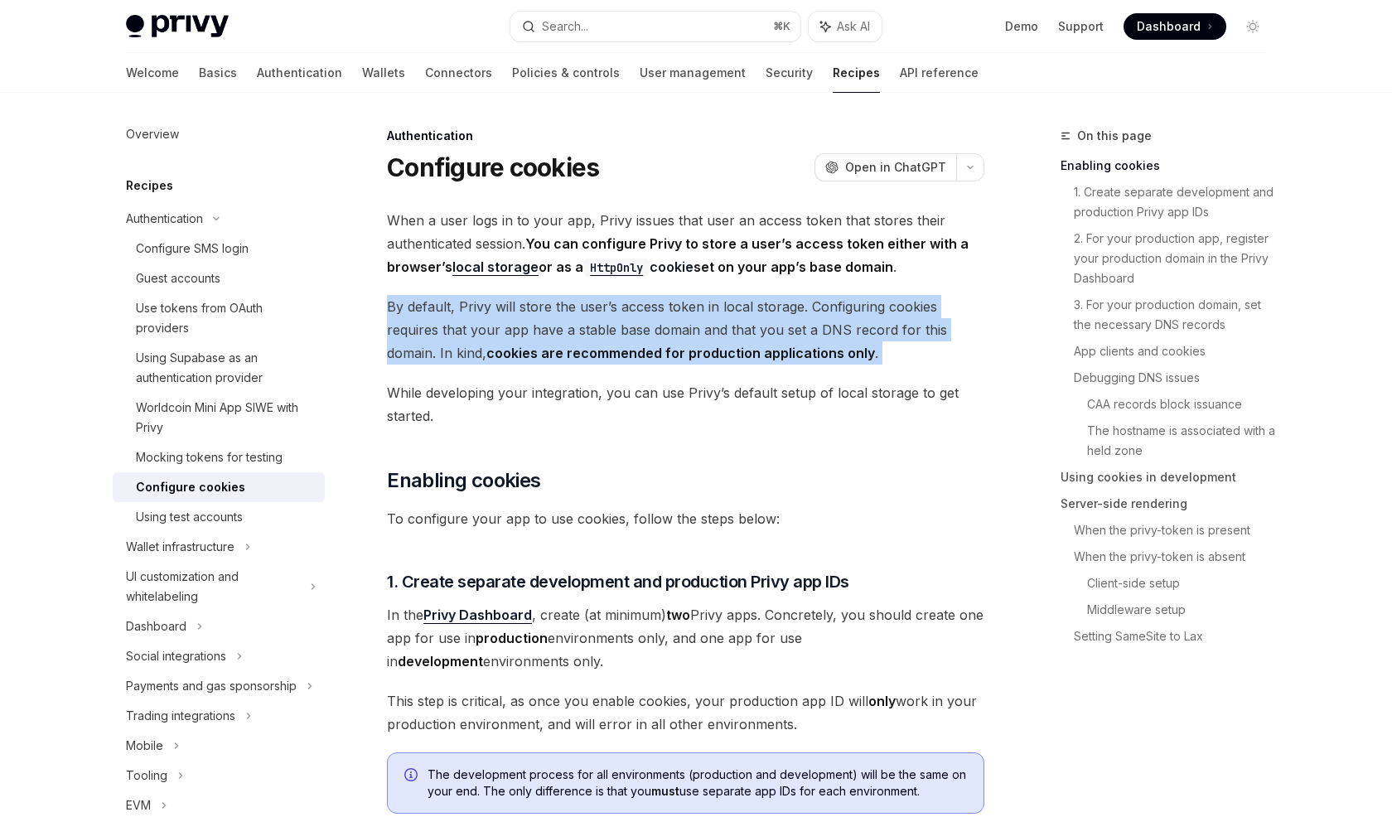
click at [761, 339] on span "By default, Privy will store the user’s access token in local storage. Configur…" at bounding box center [685, 330] width 597 height 70
click at [814, 273] on strong "You can configure Privy to store a user’s access token either with a browser’s …" at bounding box center [678, 255] width 582 height 41
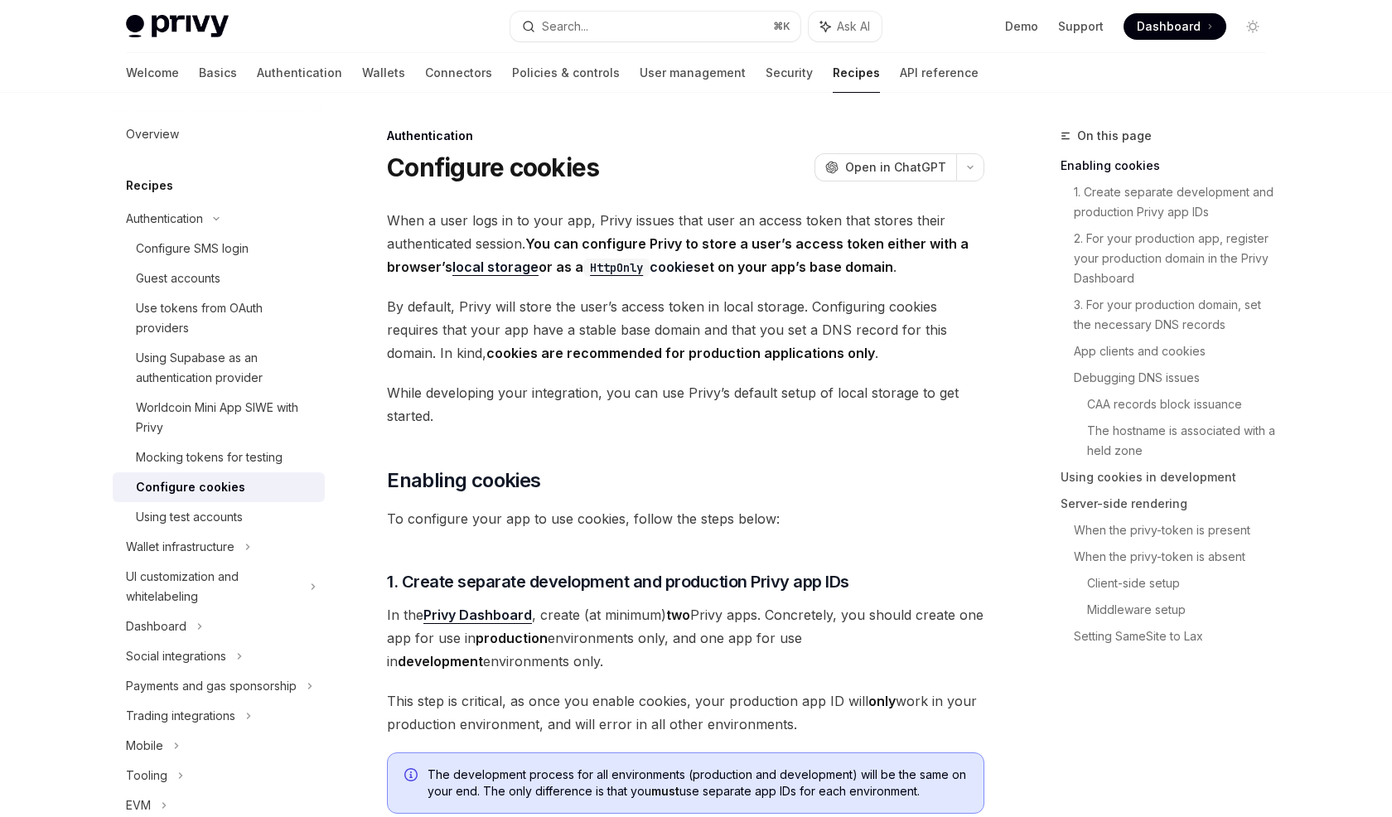
click at [814, 273] on strong "You can configure Privy to store a user’s access token either with a browser’s …" at bounding box center [678, 255] width 582 height 41
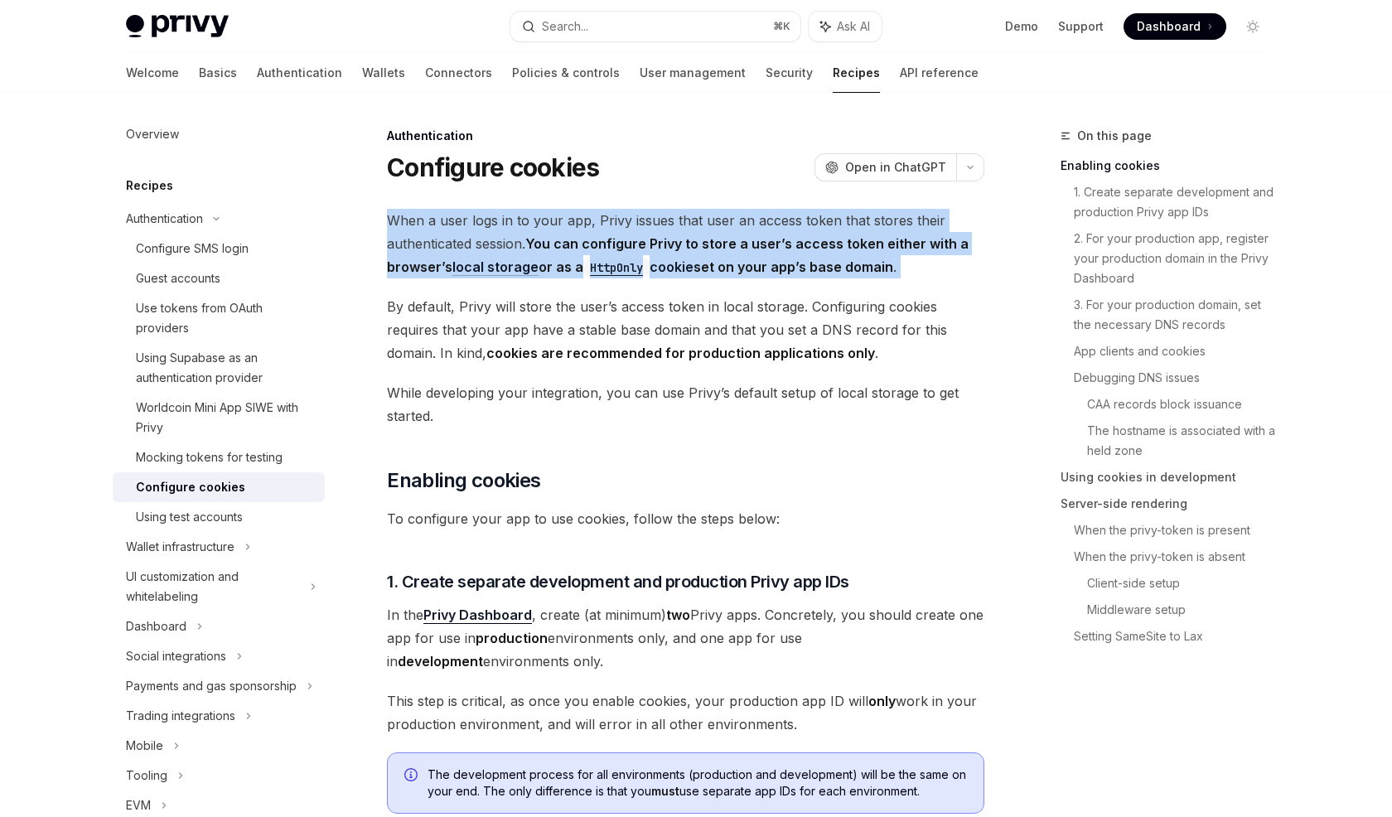
click at [814, 273] on strong "You can configure Privy to store a user’s access token either with a browser’s …" at bounding box center [678, 255] width 582 height 41
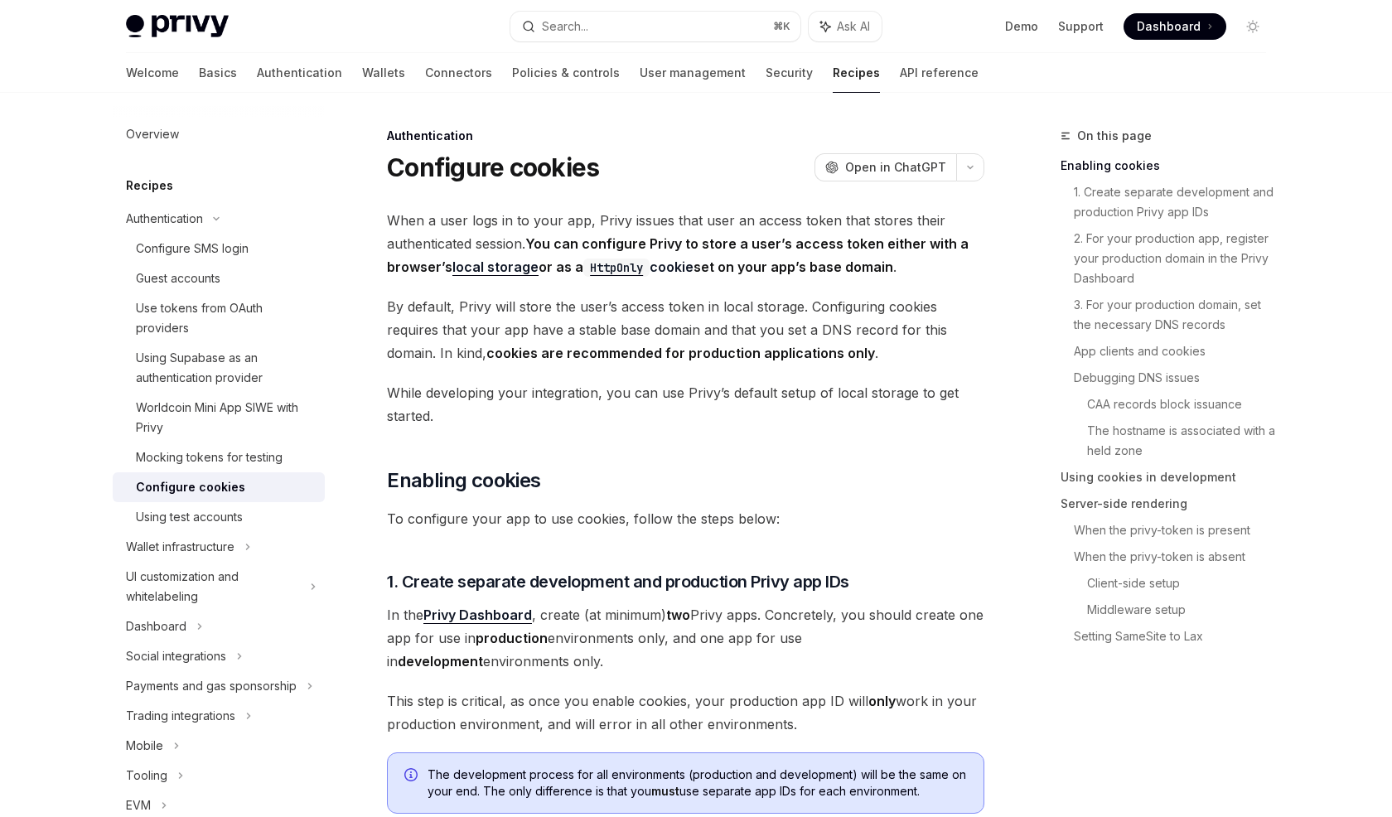
click at [466, 305] on span "By default, Privy will store the user’s access token in local storage. Configur…" at bounding box center [685, 330] width 597 height 70
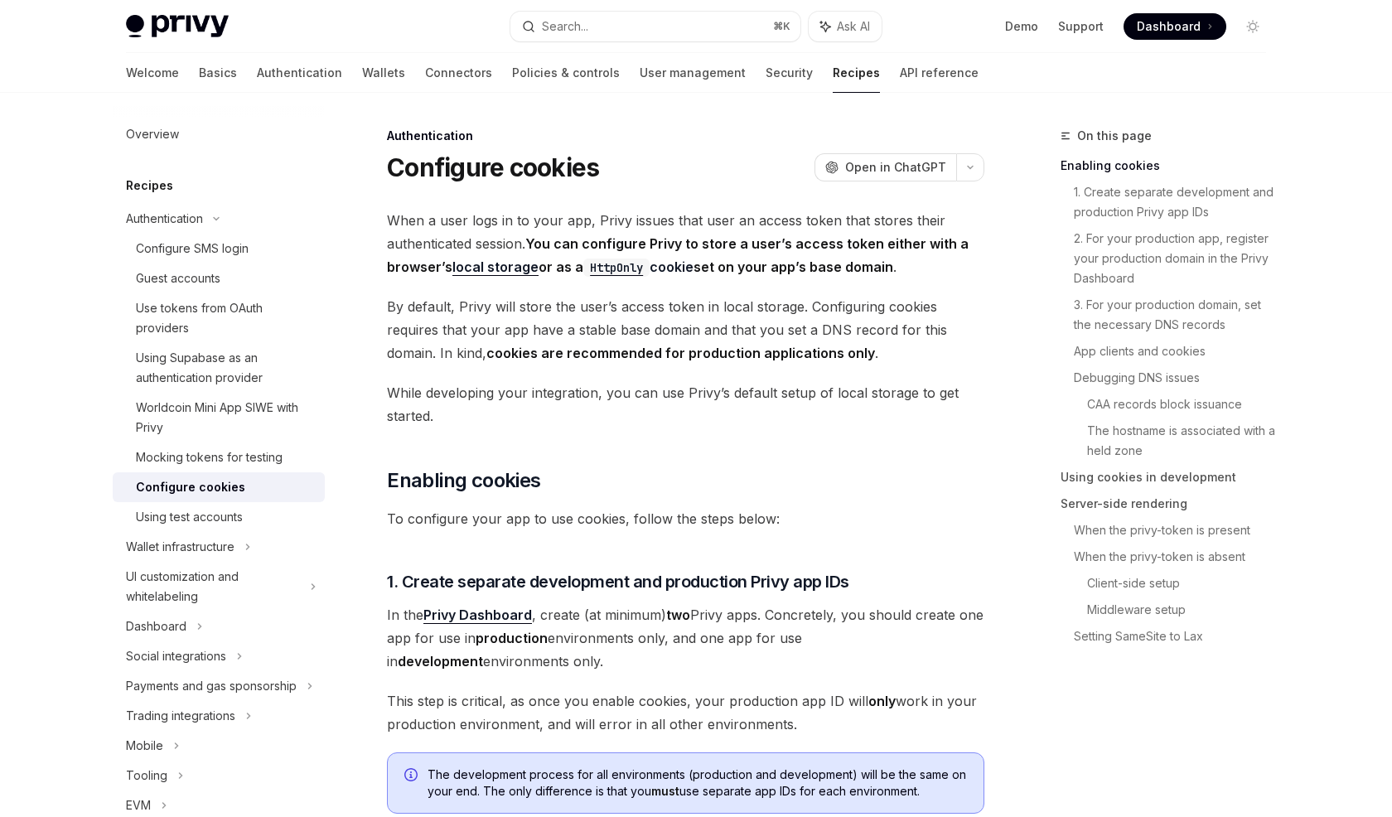
click at [509, 401] on span "While developing your integration, you can use Privy’s default setup of local s…" at bounding box center [685, 404] width 597 height 46
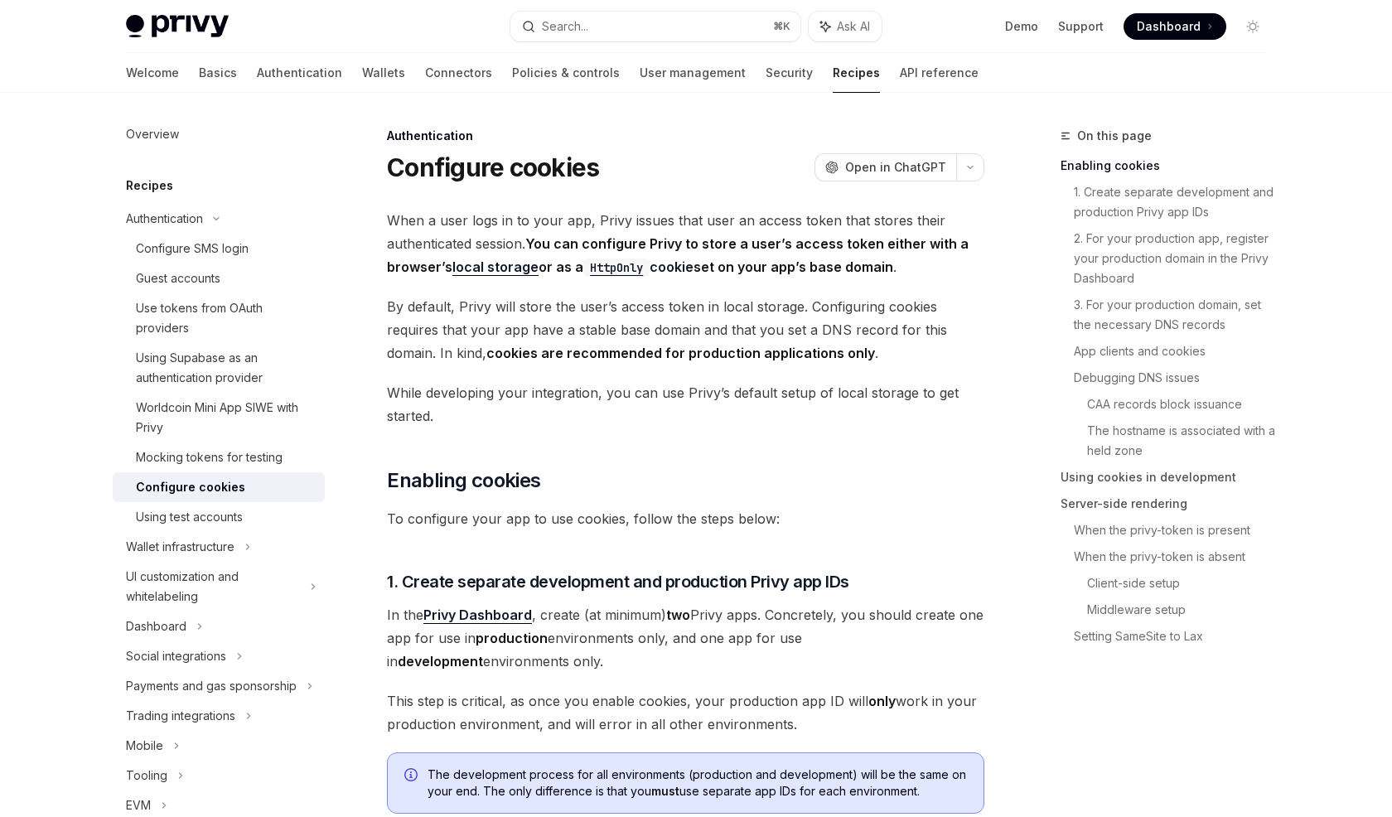
click at [509, 401] on span "While developing your integration, you can use Privy’s default setup of local s…" at bounding box center [685, 404] width 597 height 46
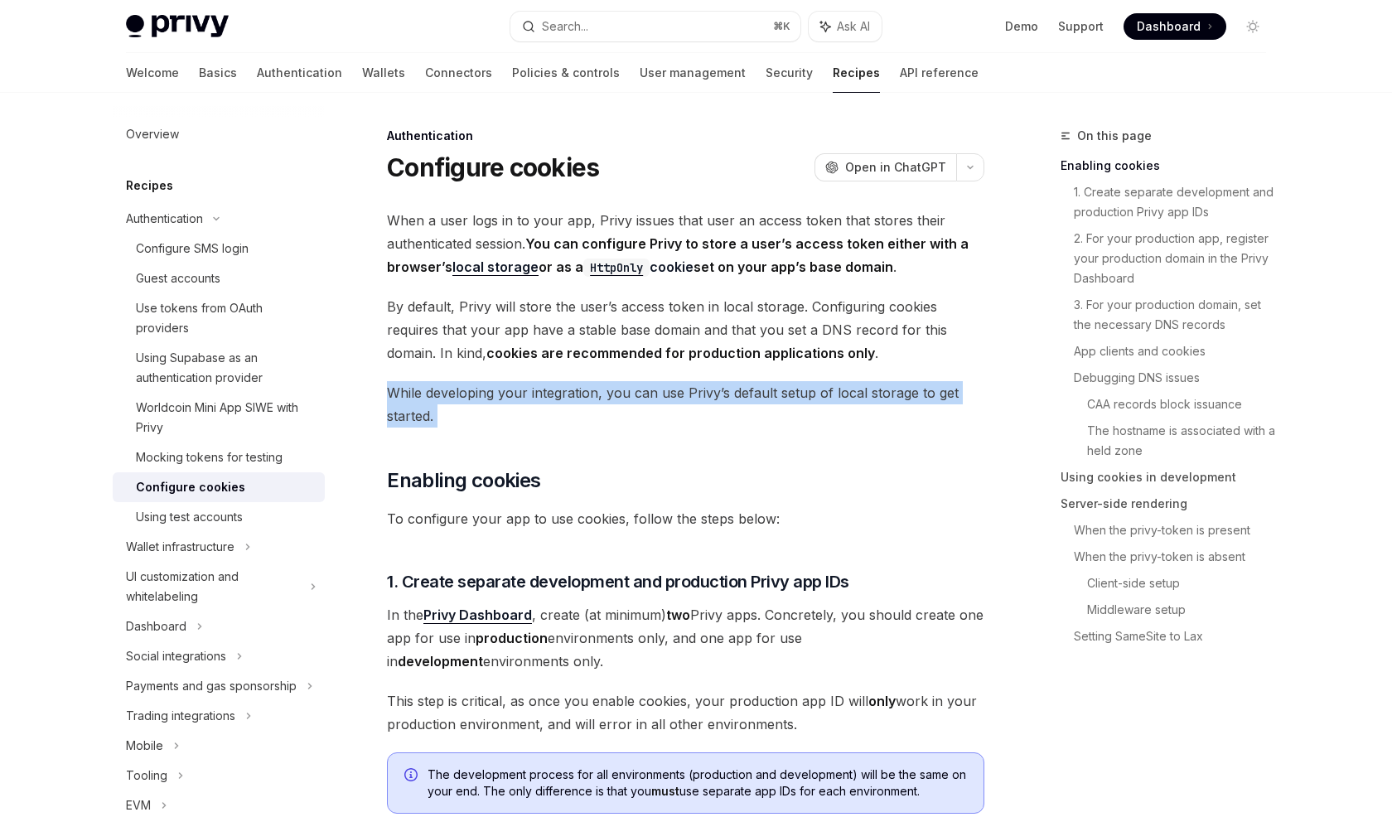
click at [509, 401] on span "While developing your integration, you can use Privy’s default setup of local s…" at bounding box center [685, 404] width 597 height 46
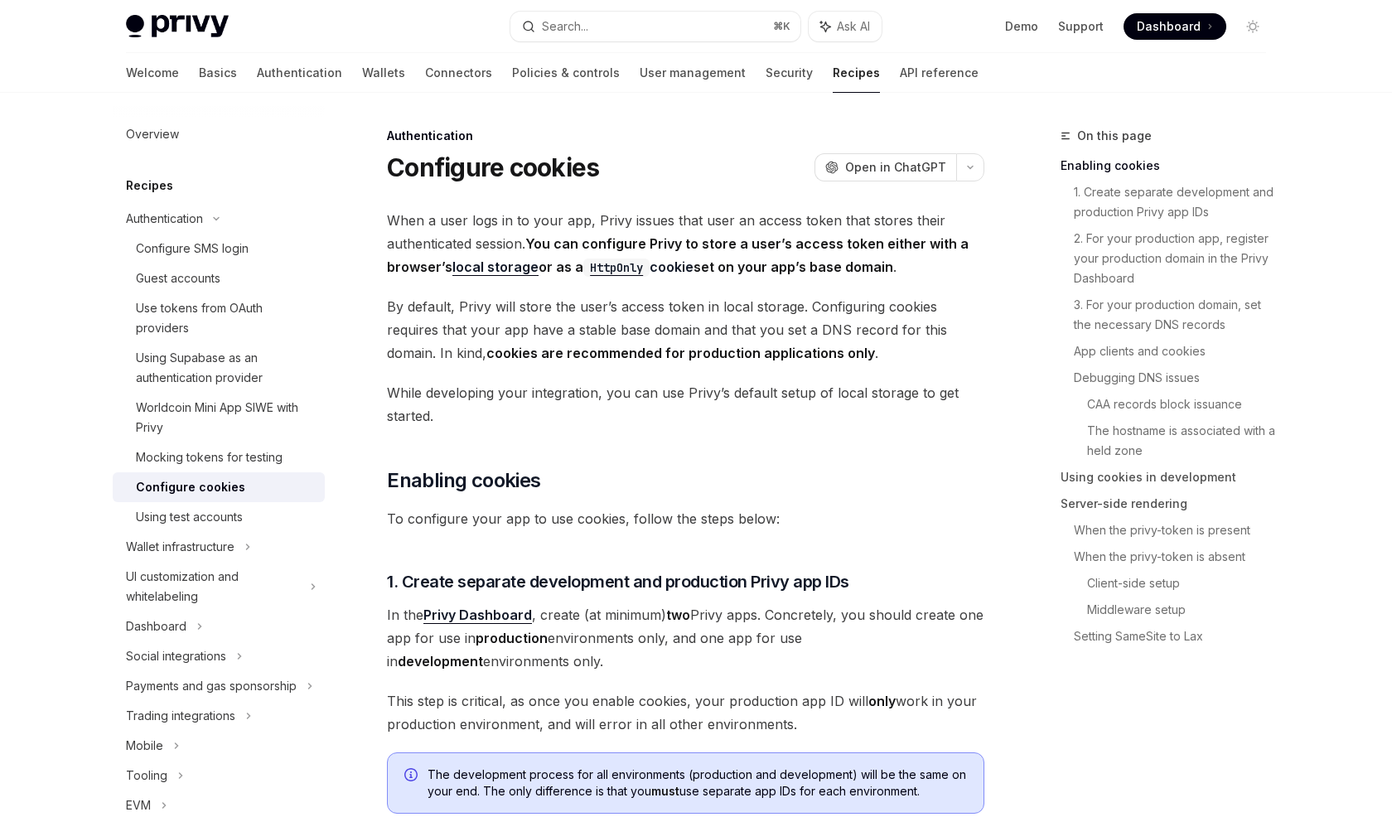
click at [509, 401] on span "While developing your integration, you can use Privy’s default setup of local s…" at bounding box center [685, 404] width 597 height 46
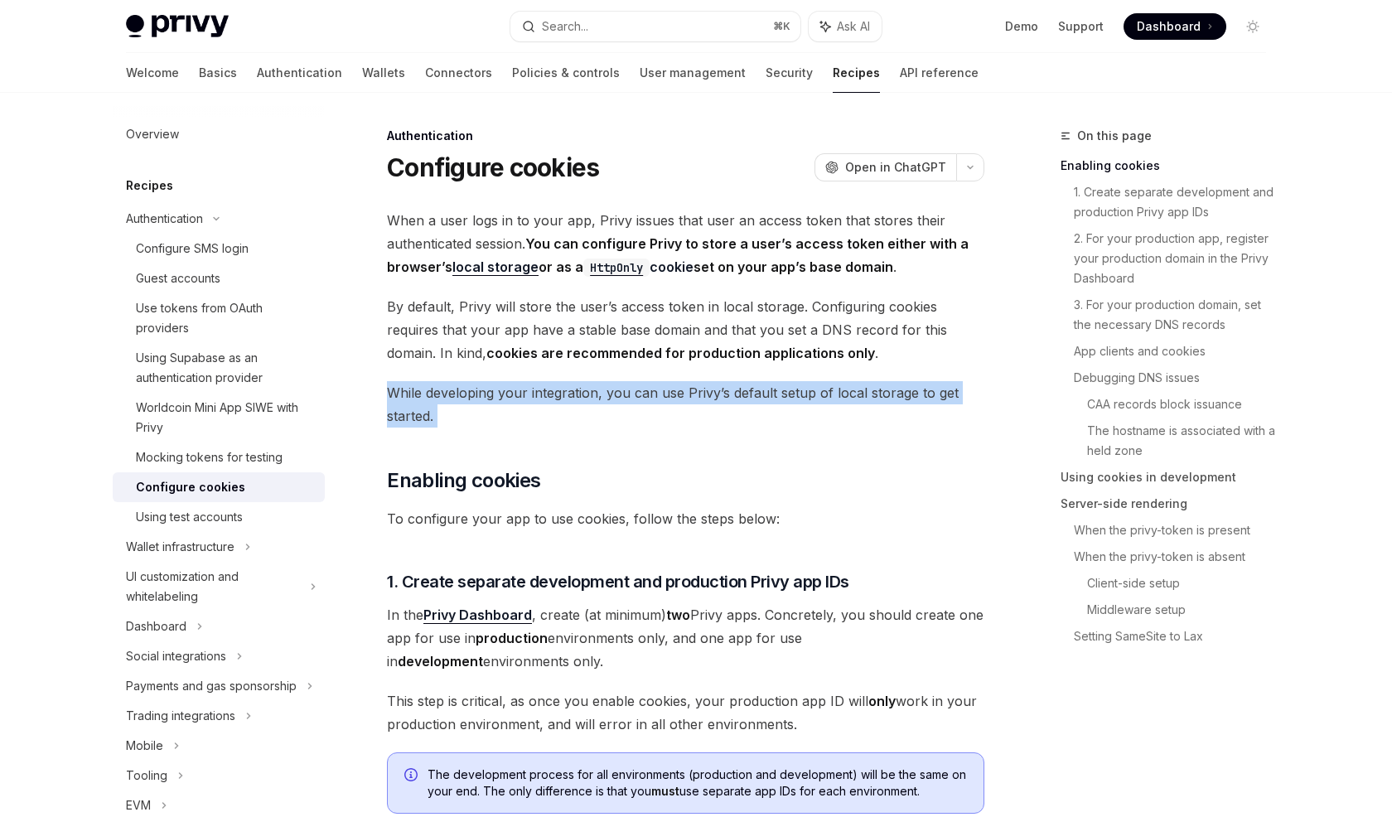
click at [508, 413] on span "While developing your integration, you can use Privy’s default setup of local s…" at bounding box center [685, 404] width 597 height 46
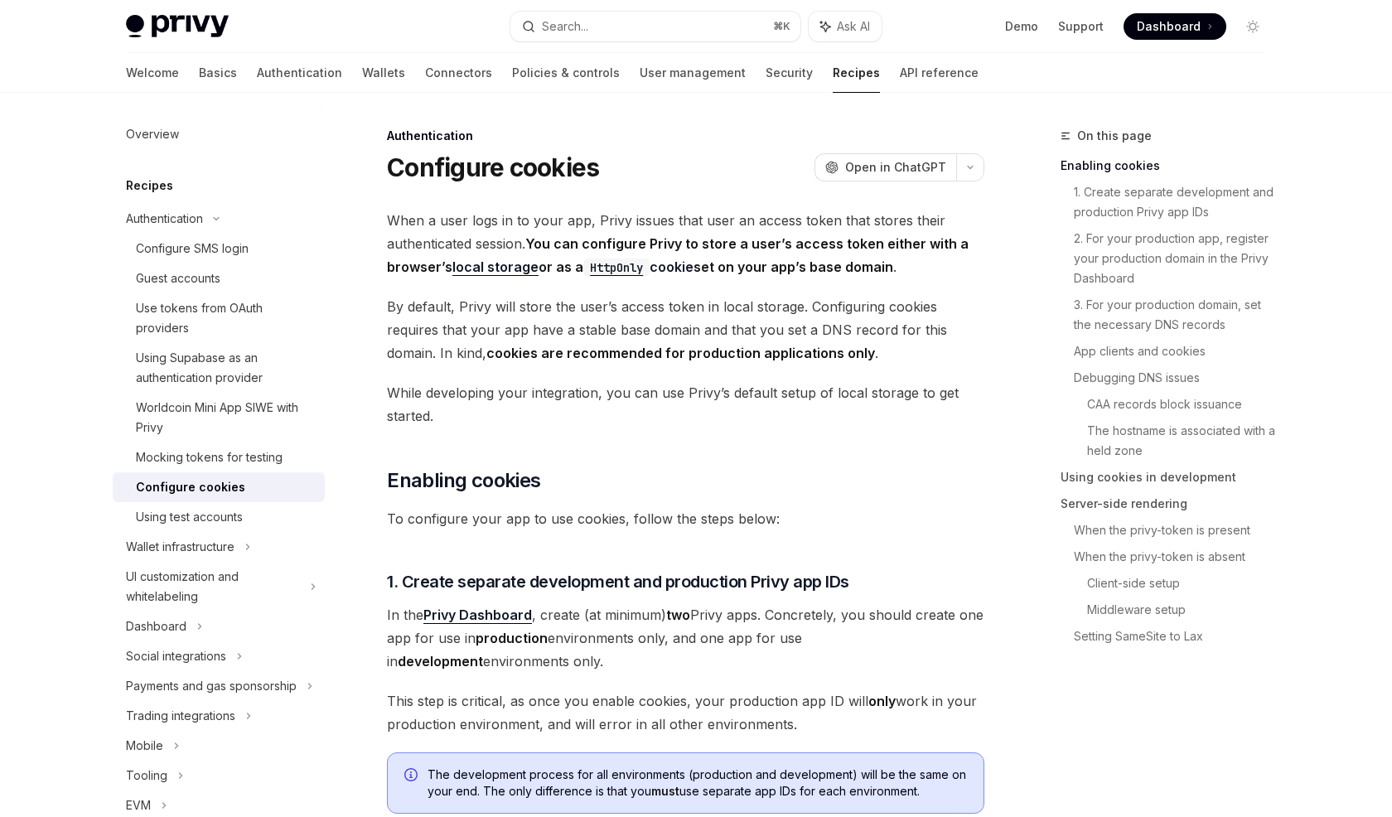
click at [508, 413] on span "While developing your integration, you can use Privy’s default setup of local s…" at bounding box center [685, 404] width 597 height 46
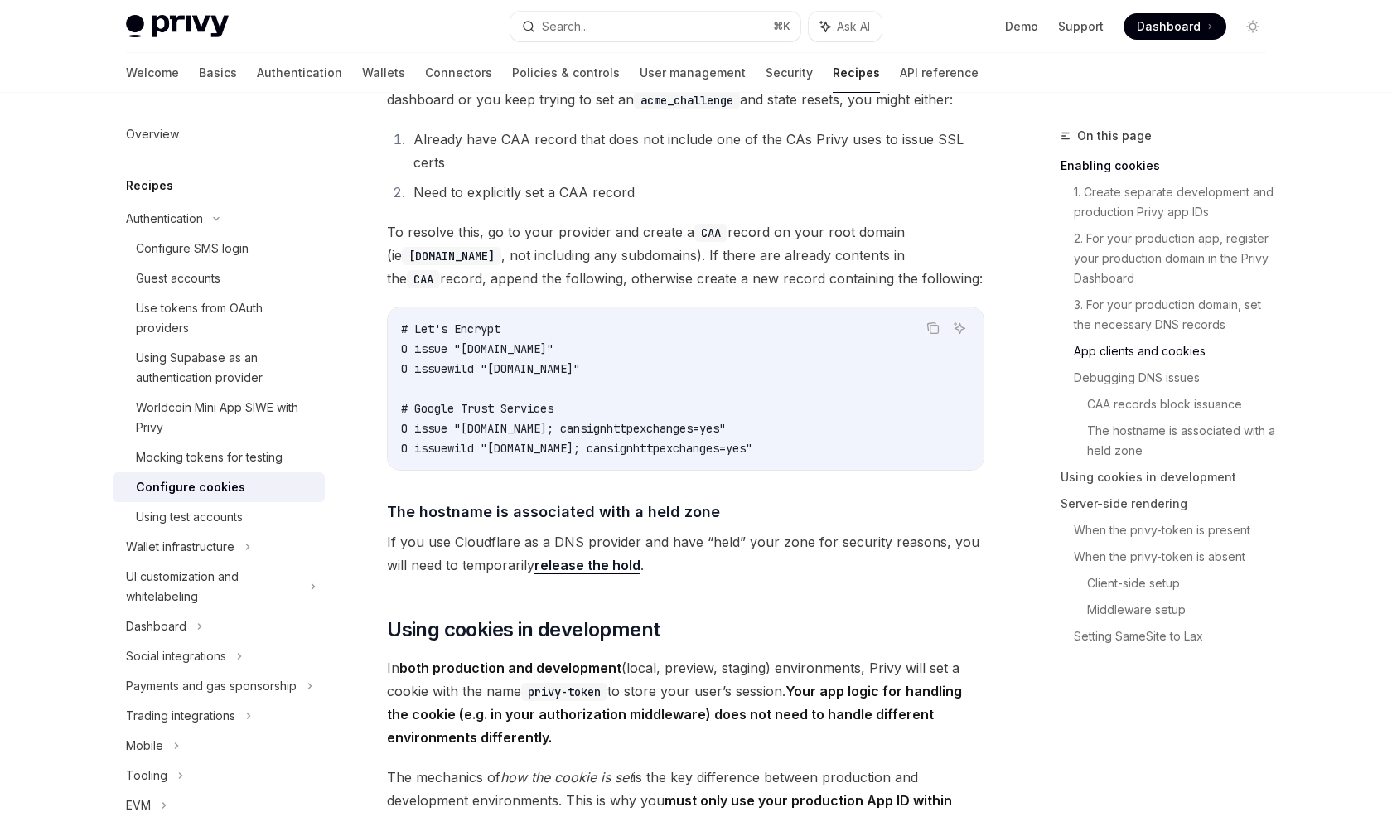
scroll to position [2270, 0]
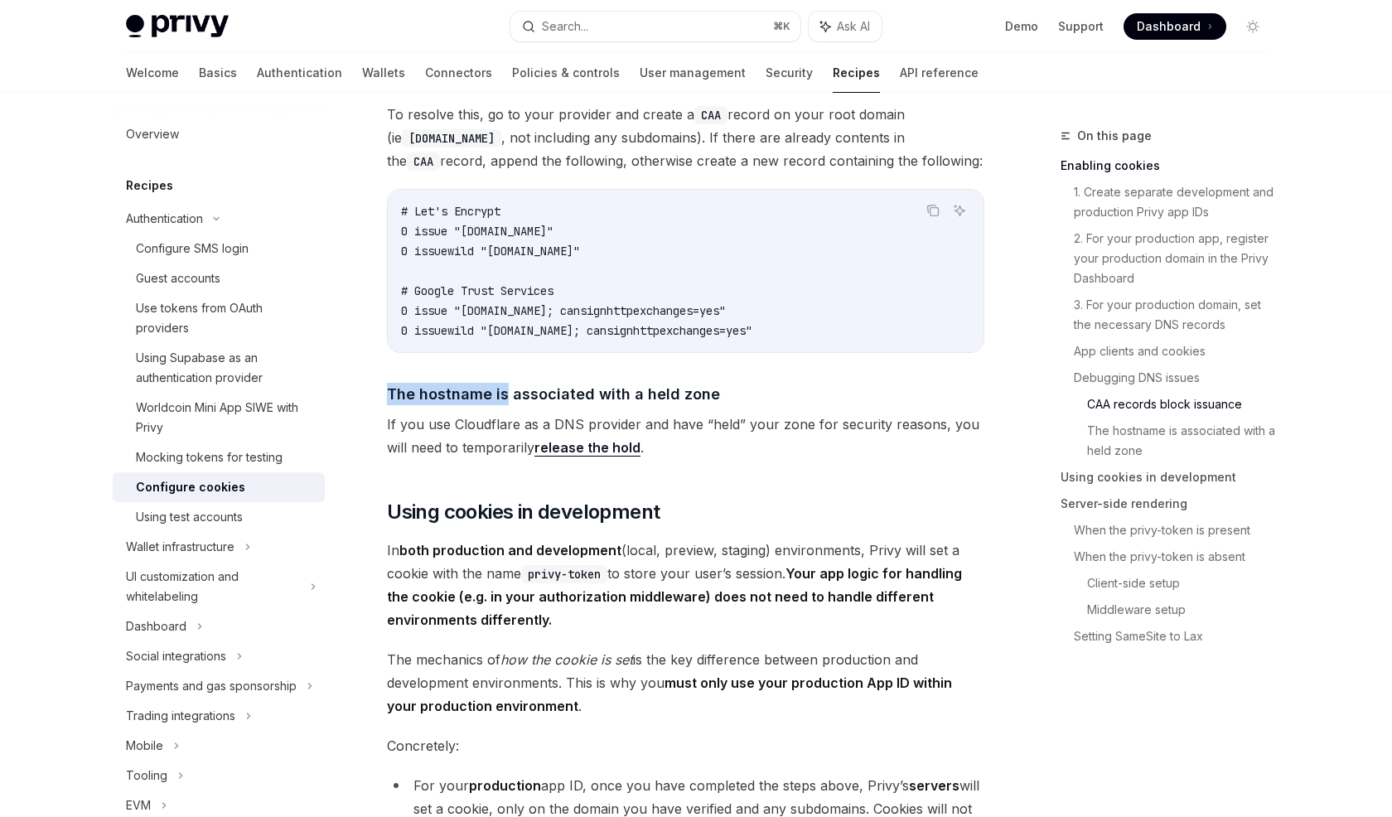
drag, startPoint x: 508, startPoint y: 413, endPoint x: 529, endPoint y: 354, distance: 63.1
click at [703, 564] on span "In both production and development (local, preview, staging) environments, Priv…" at bounding box center [685, 584] width 597 height 93
